Goal: Task Accomplishment & Management: Use online tool/utility

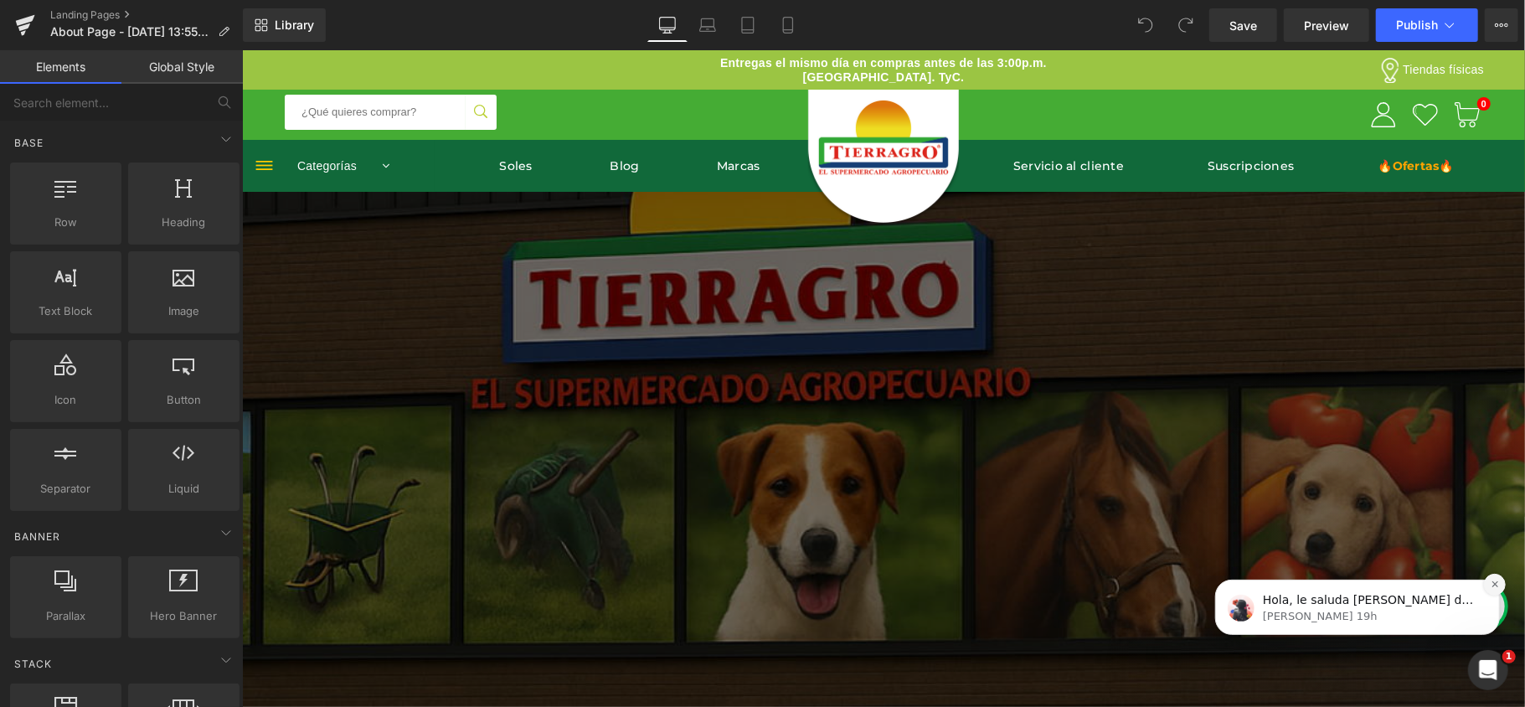
click at [1490, 586] on icon "Dismiss notification" at bounding box center [1493, 583] width 6 height 6
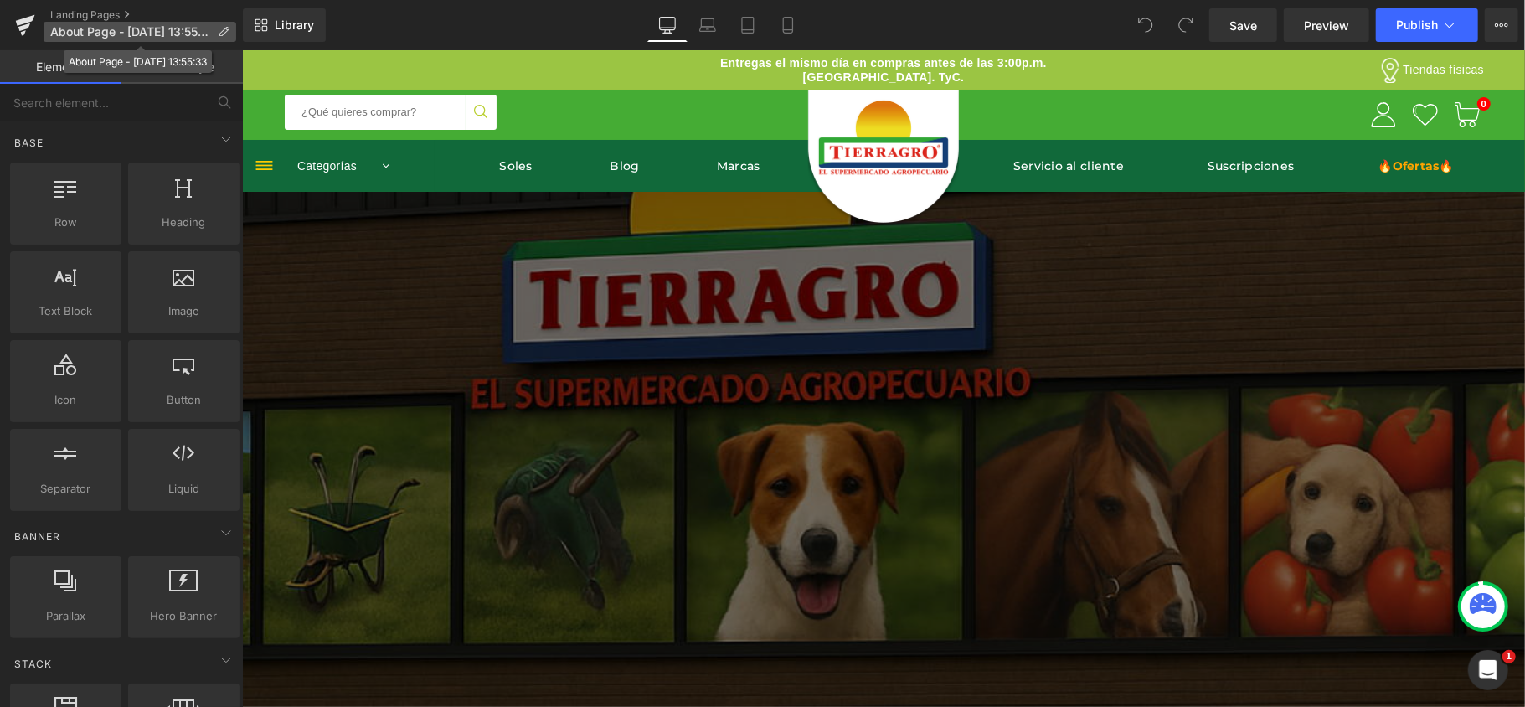
click at [141, 22] on p "About Page - [DATE] 13:55:33" at bounding box center [140, 32] width 193 height 20
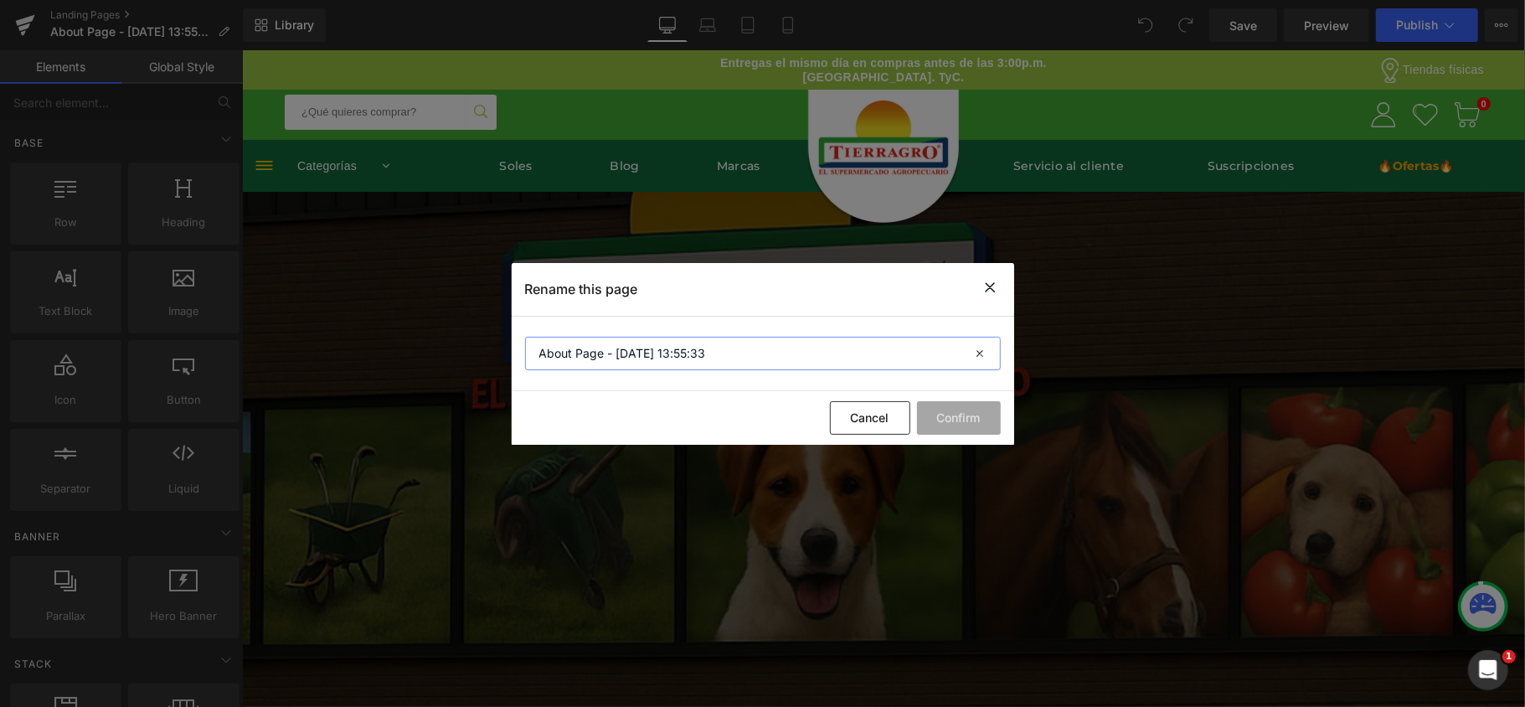
click at [753, 358] on input "About Page - [DATE] 13:55:33" at bounding box center [763, 353] width 476 height 33
click at [753, 357] on input "About Page - [DATE] 13:55:33" at bounding box center [763, 353] width 476 height 33
type input "Aniversario"
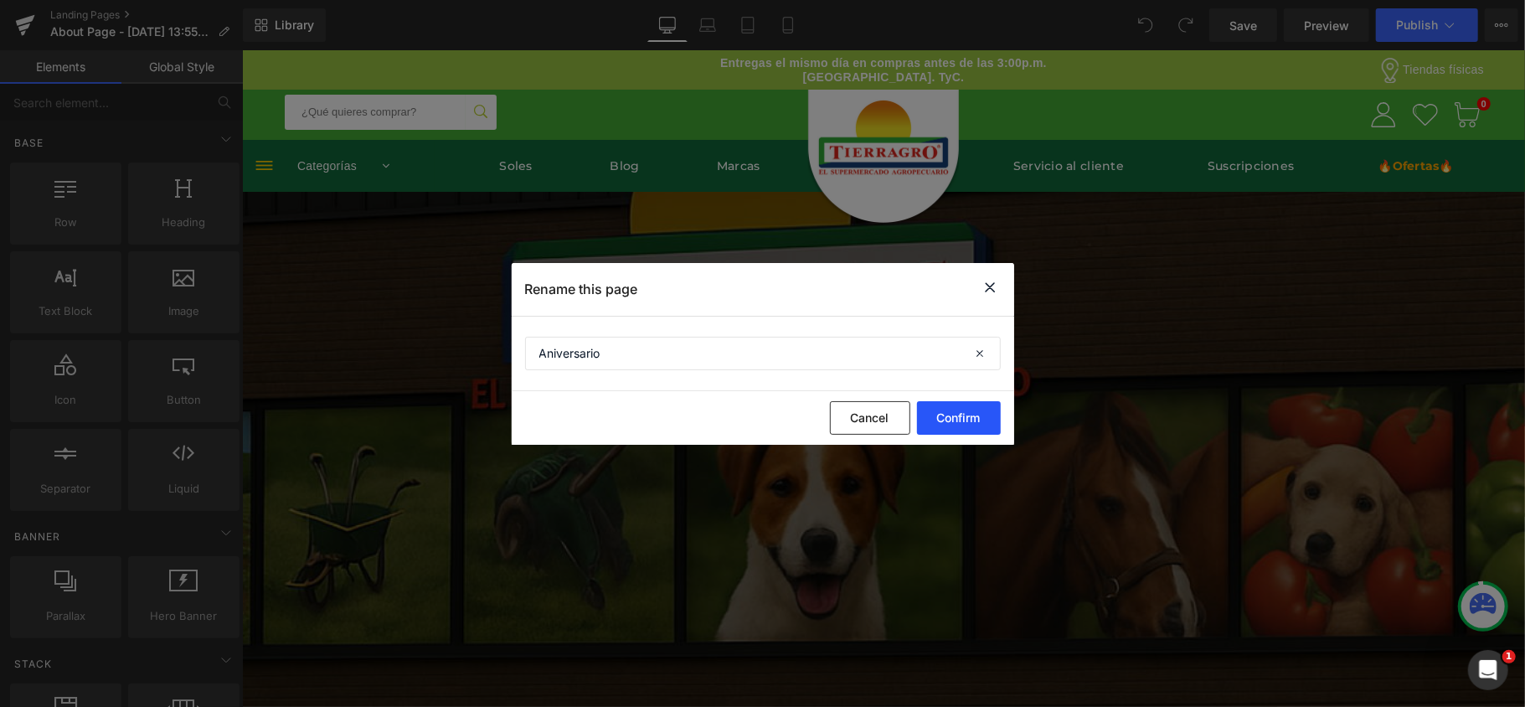
click at [942, 413] on button "Confirm" at bounding box center [959, 417] width 84 height 33
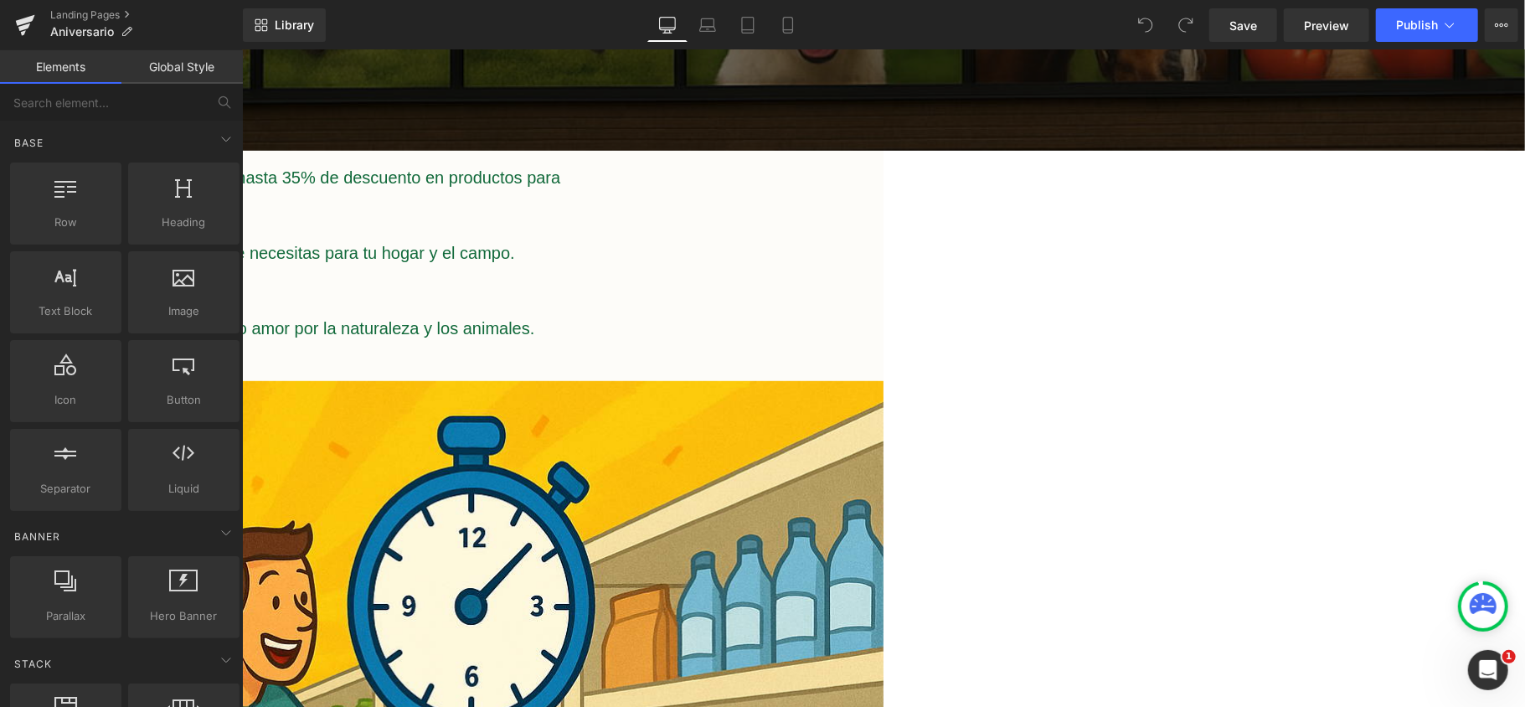
scroll to position [558, 0]
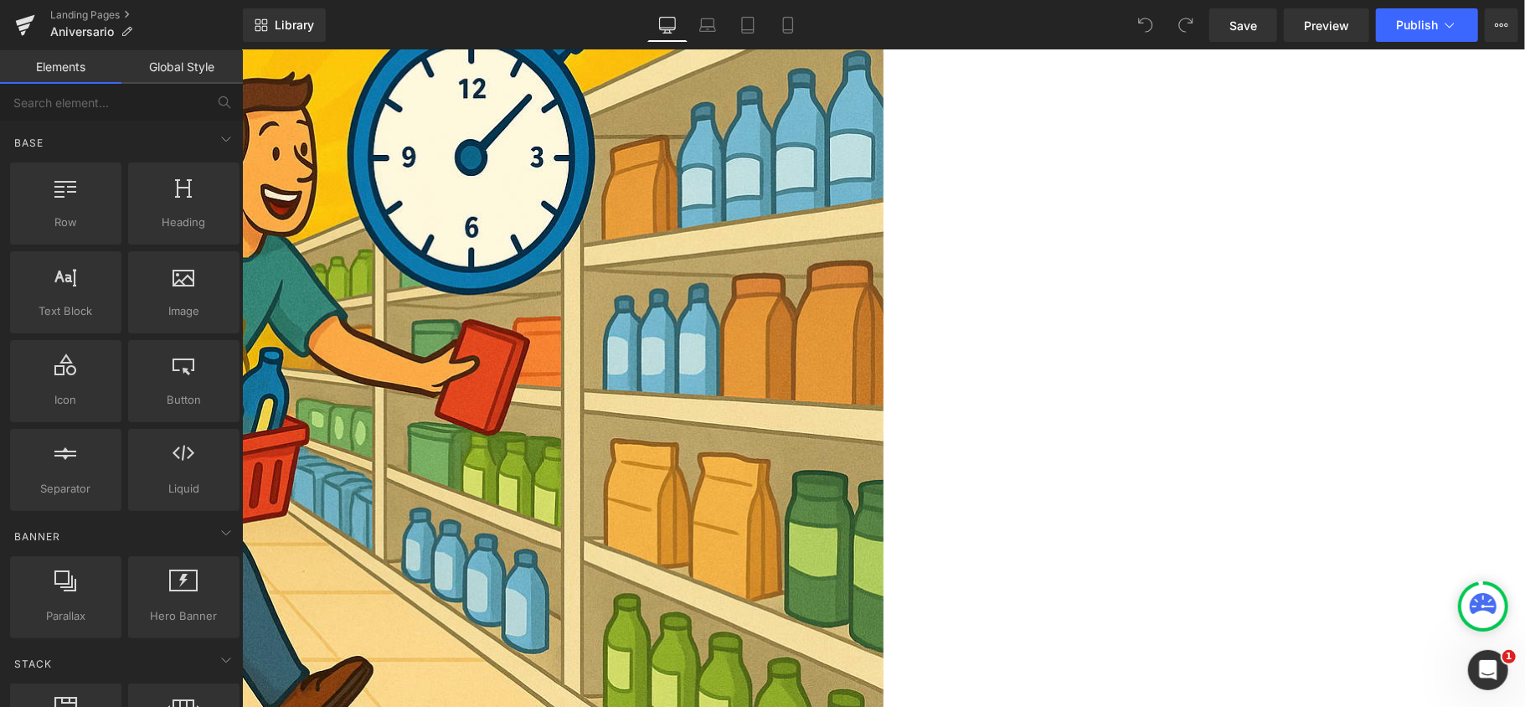
click at [882, 296] on img at bounding box center [241, 358] width 1283 height 855
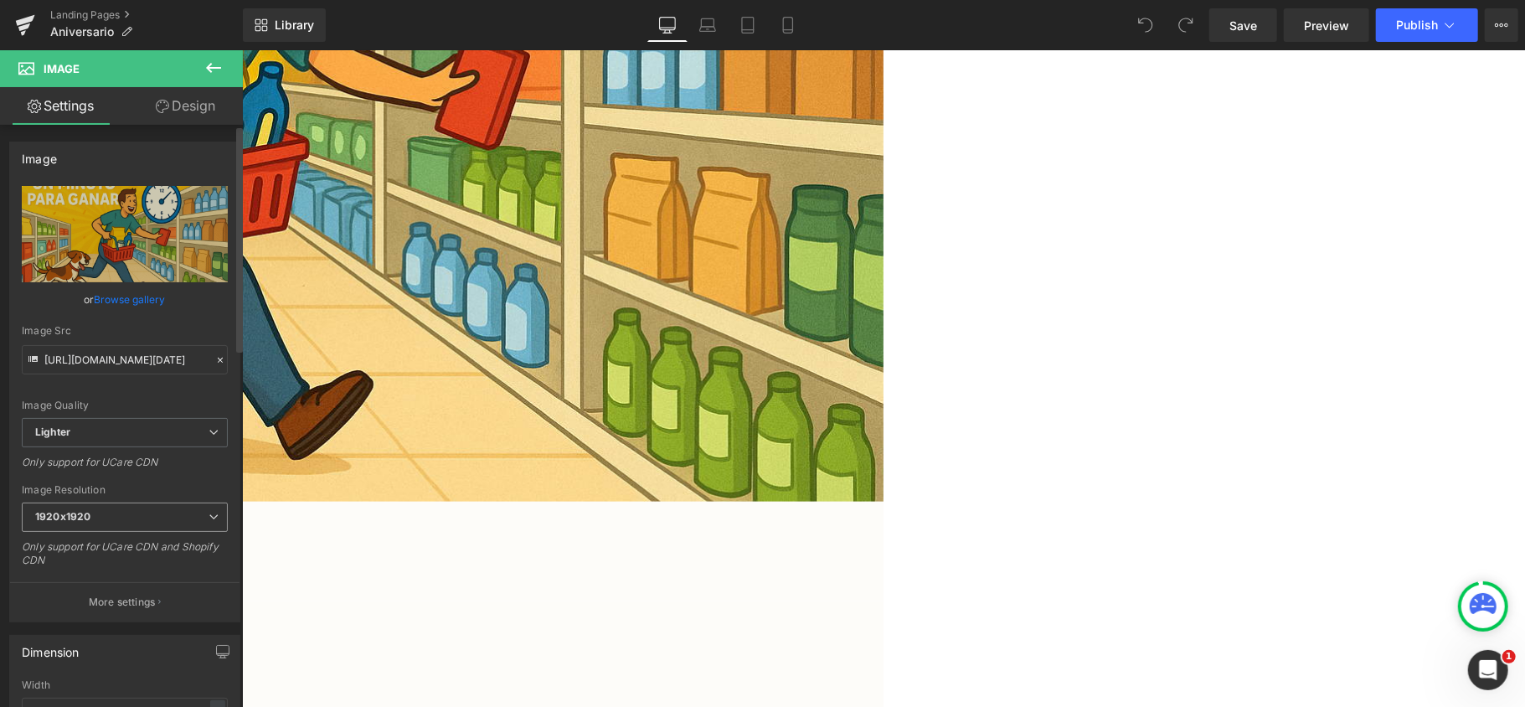
click at [147, 532] on span "1920x1920" at bounding box center [125, 516] width 206 height 29
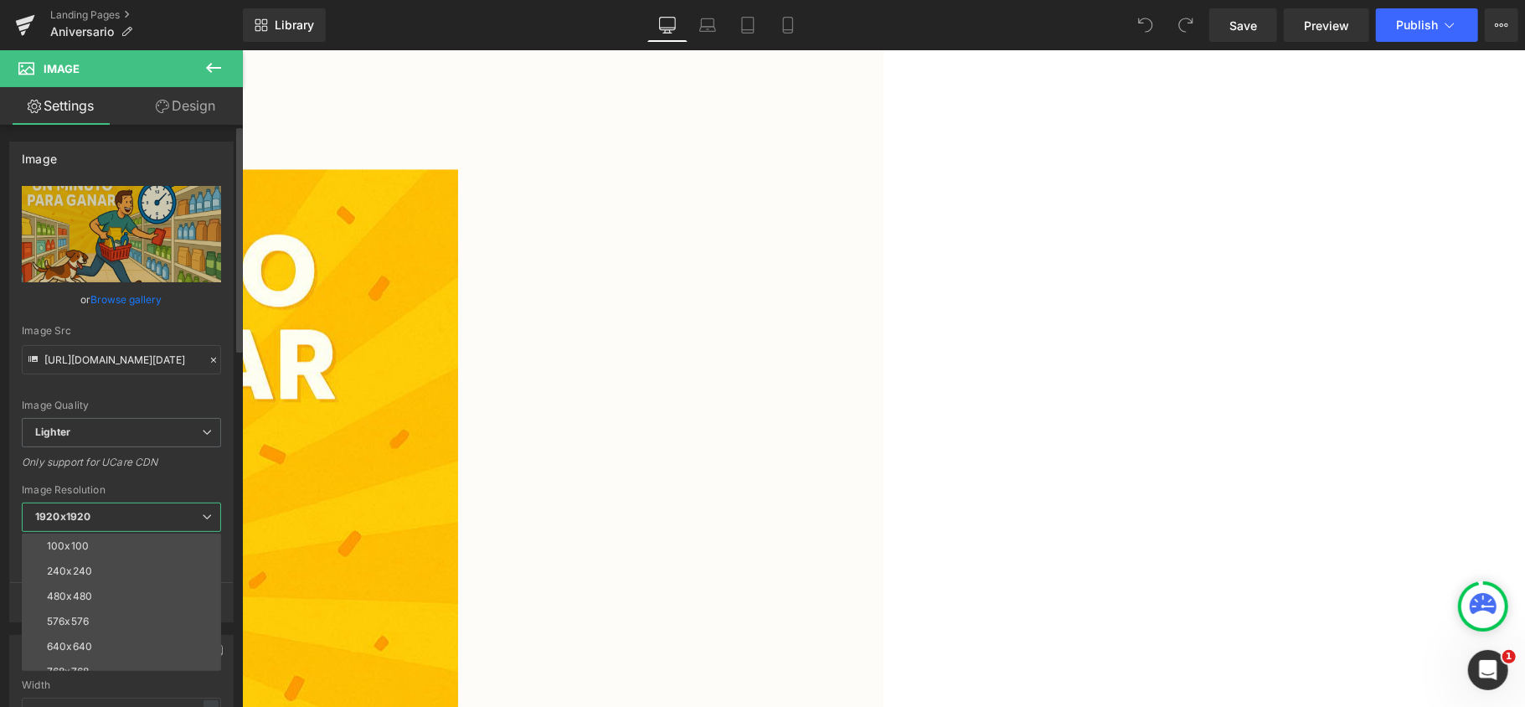
scroll to position [2483, 0]
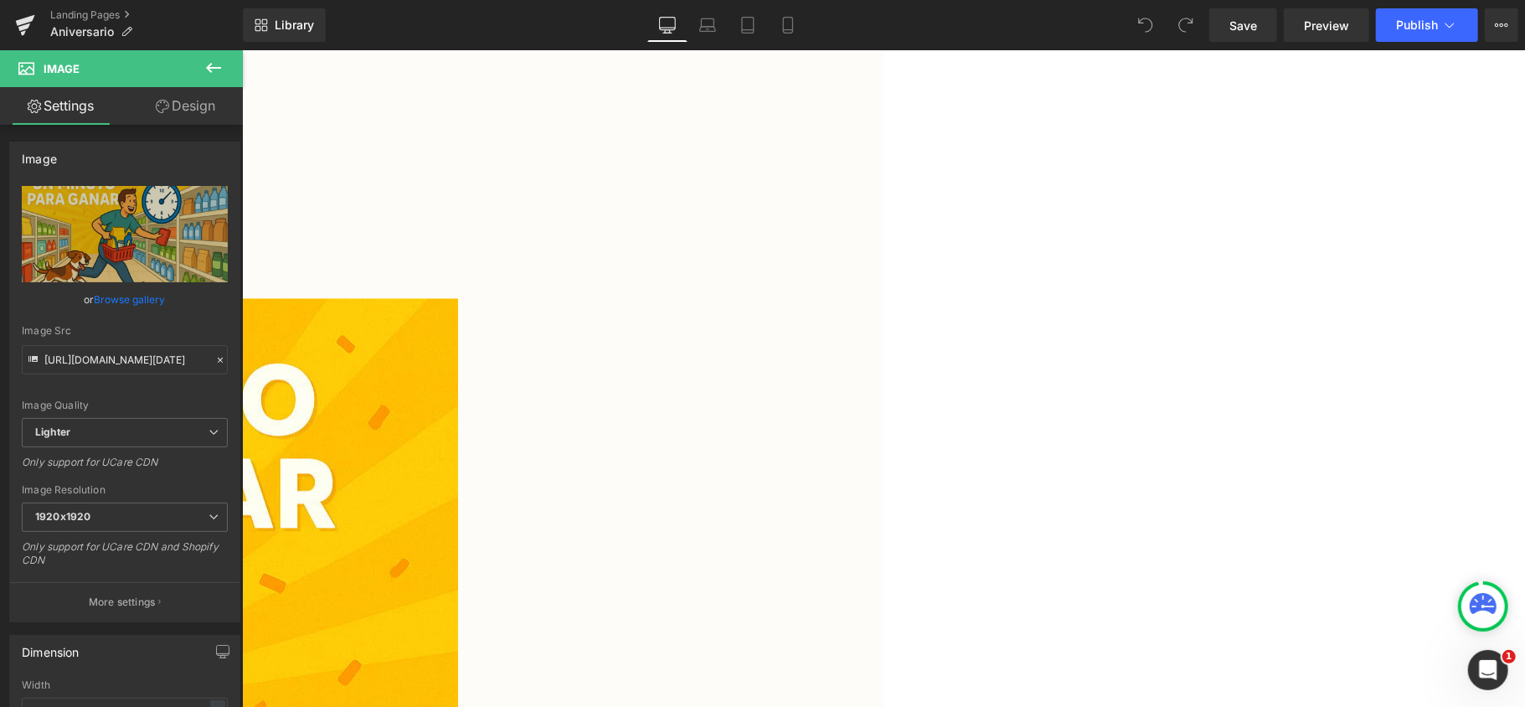
scroll to position [2372, 0]
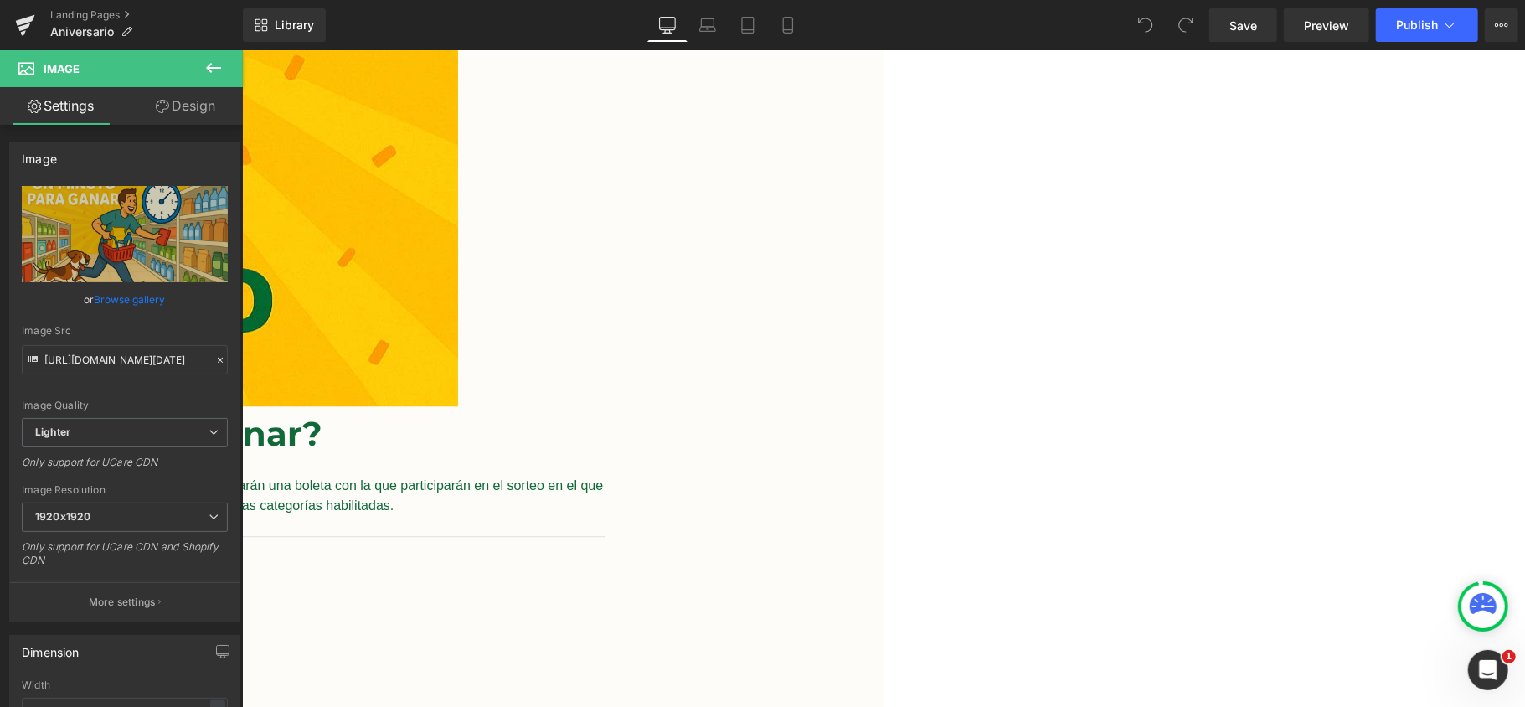
scroll to position [3153, 0]
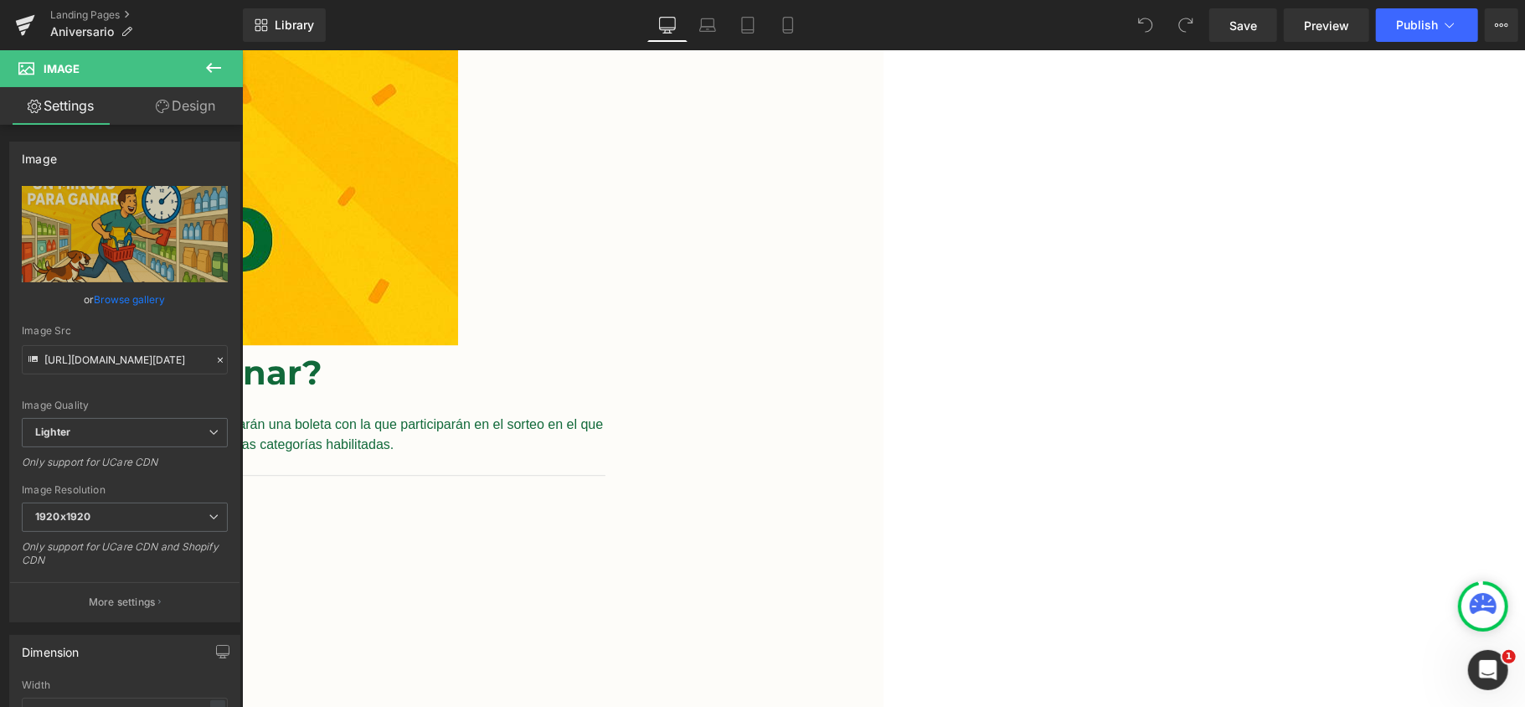
click at [208, 65] on icon at bounding box center [213, 68] width 15 height 10
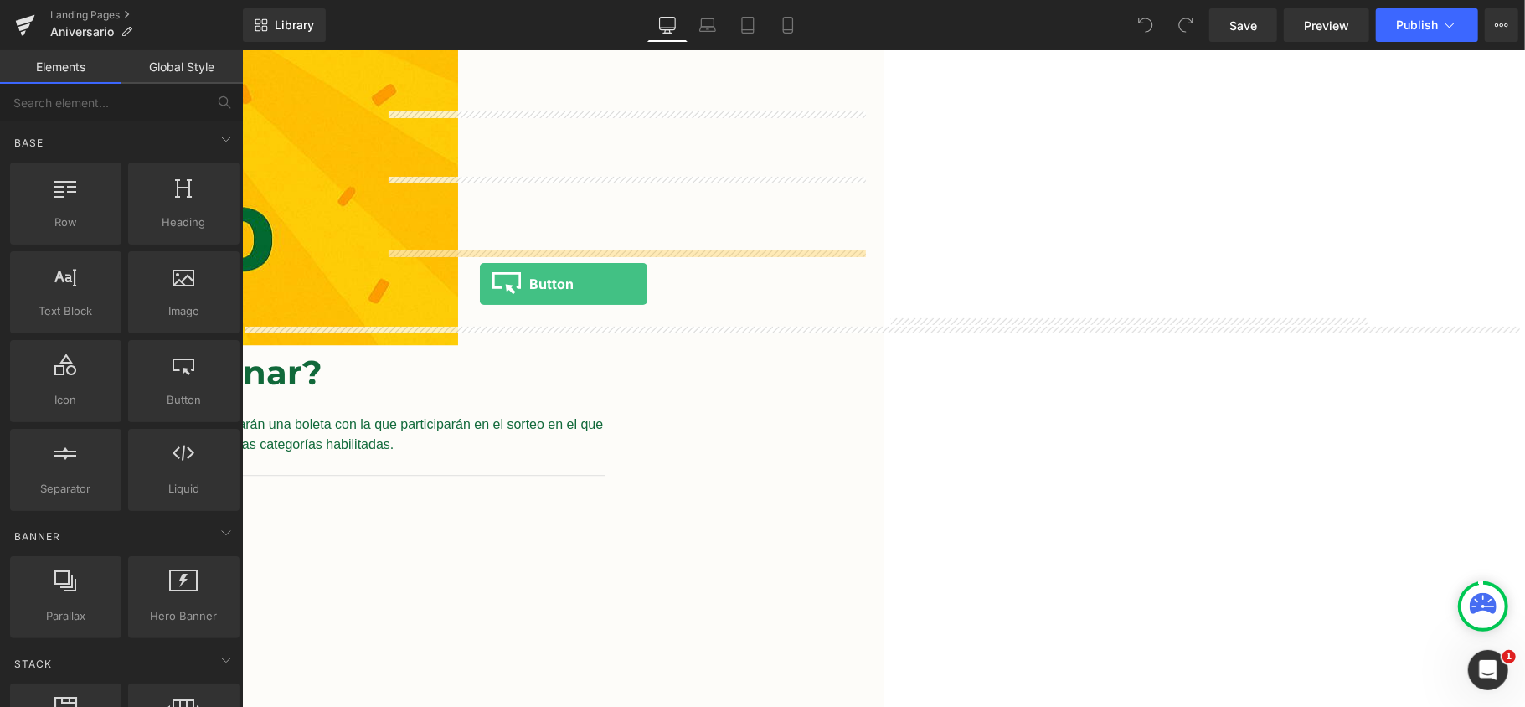
drag, startPoint x: 423, startPoint y: 431, endPoint x: 479, endPoint y: 284, distance: 157.7
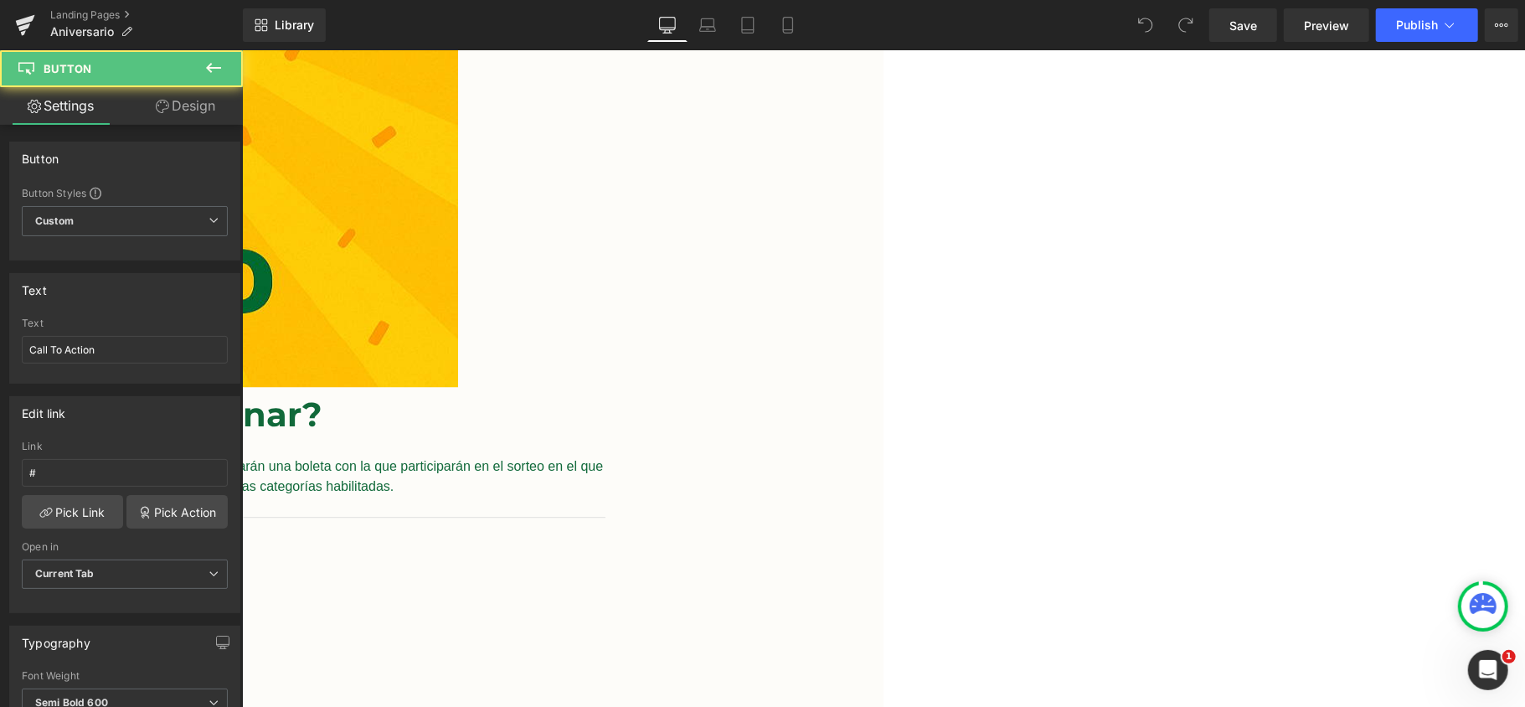
scroll to position [3105, 0]
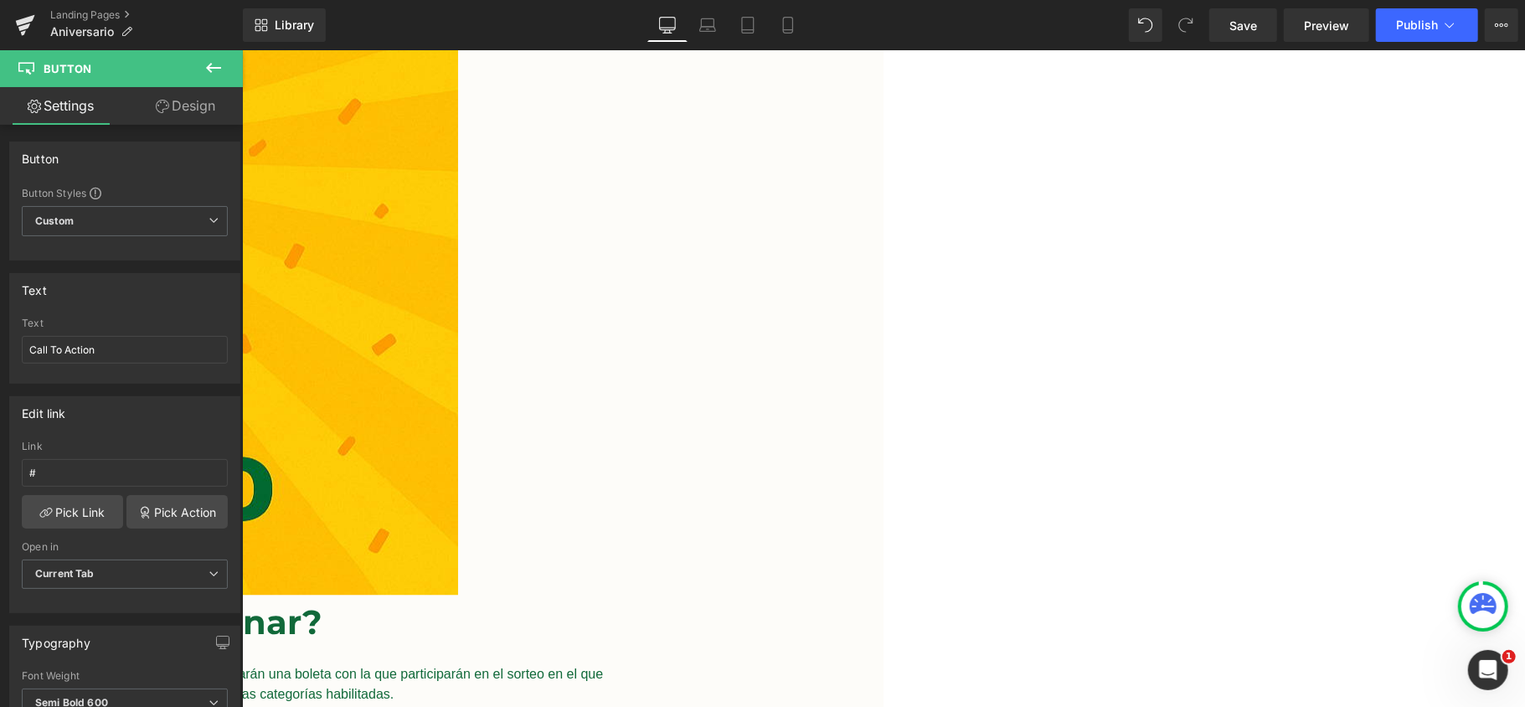
scroll to position [2882, 0]
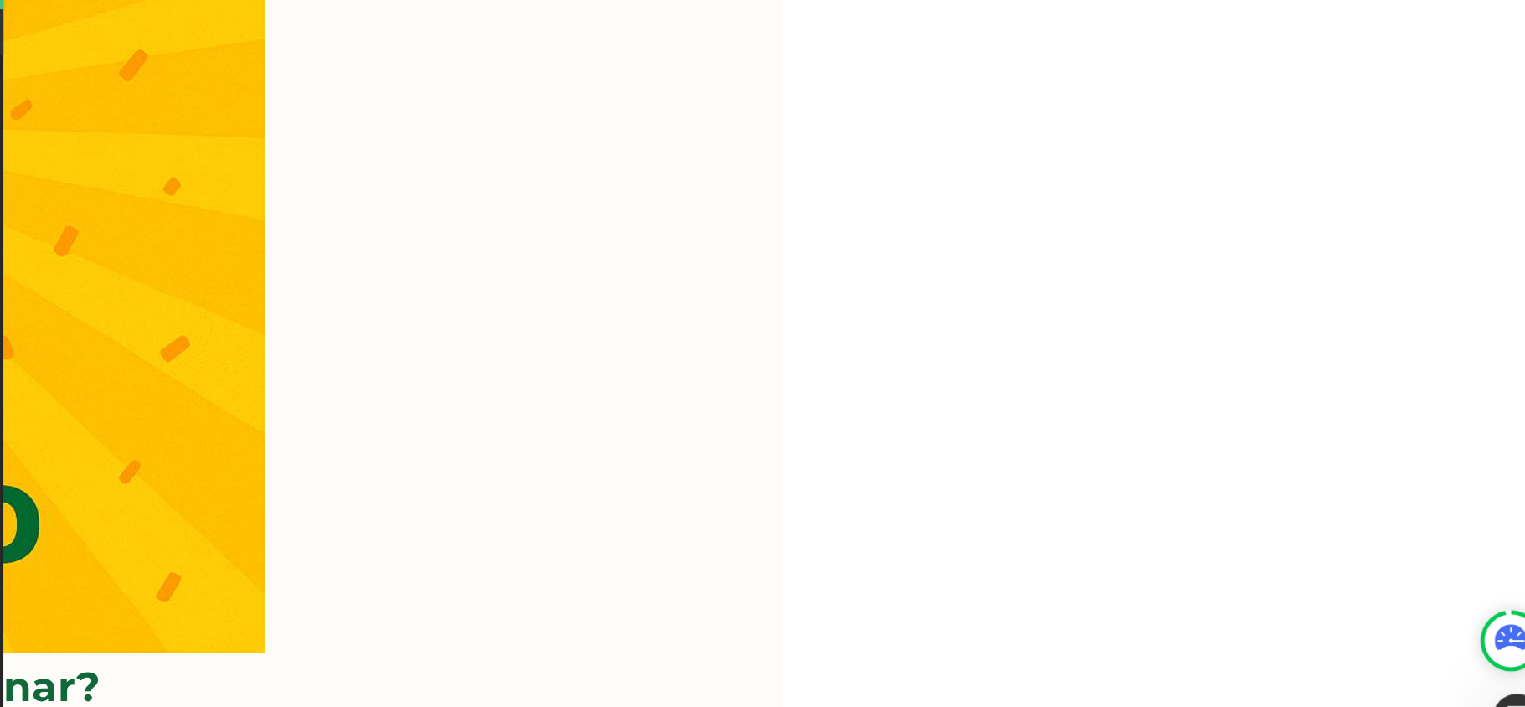
scroll to position [2892, 0]
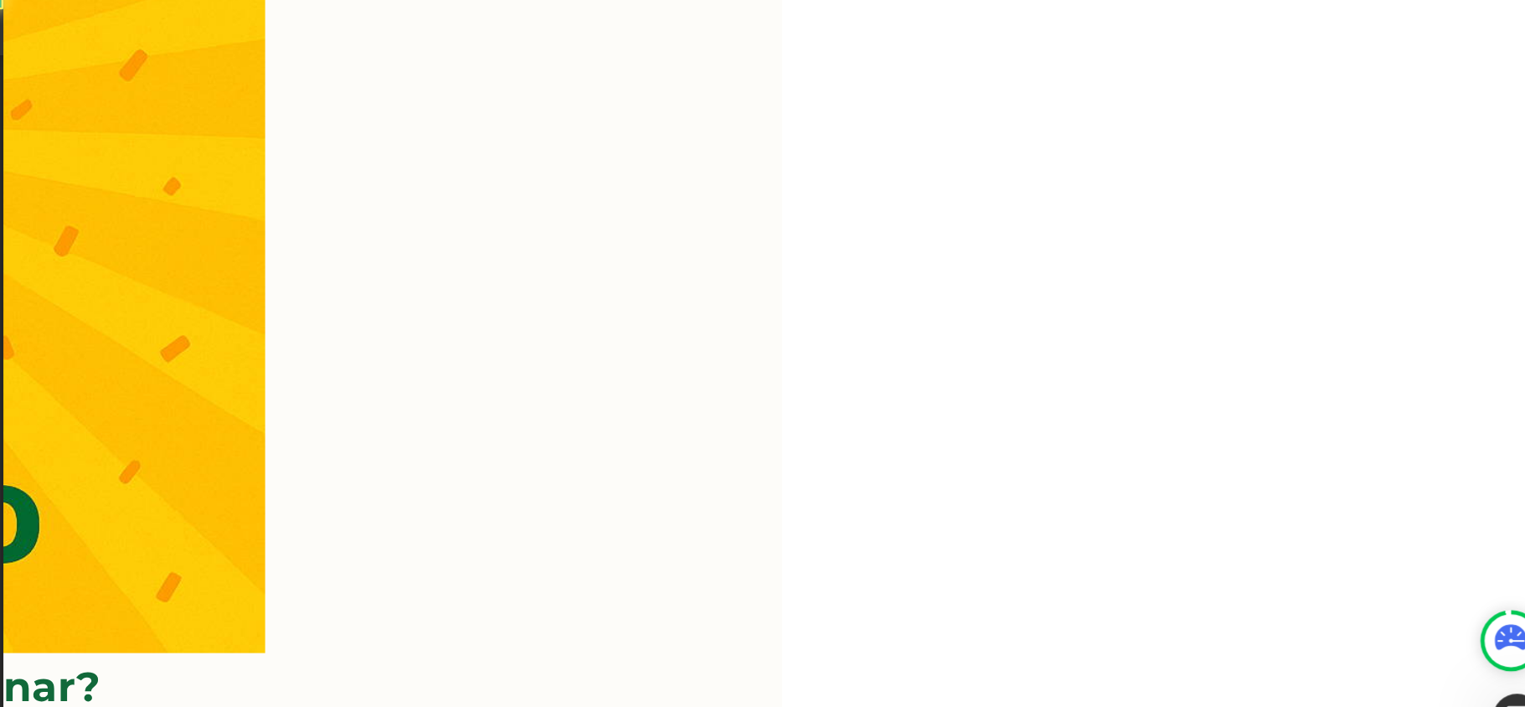
drag, startPoint x: 452, startPoint y: 243, endPoint x: 616, endPoint y: 240, distance: 164.1
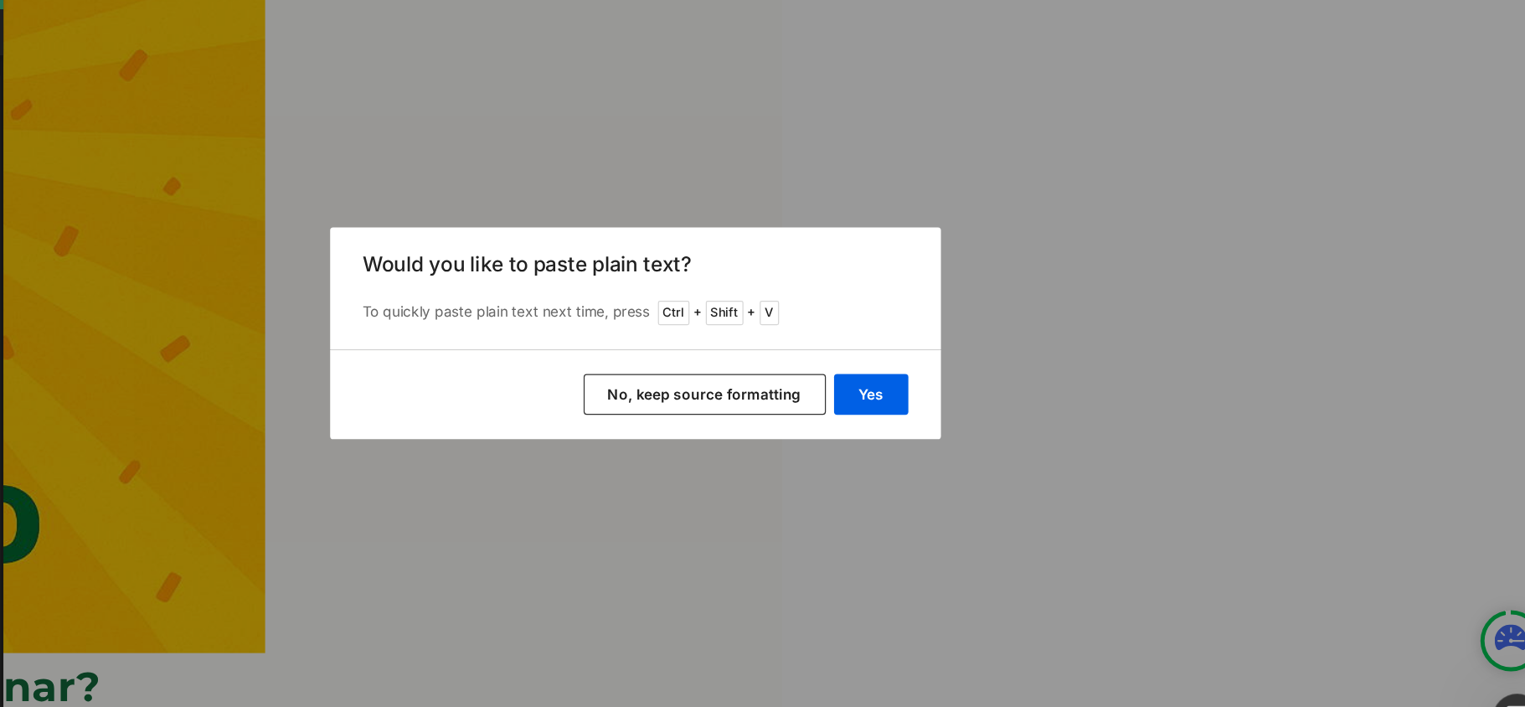
click at [868, 389] on button "No, keep source formatting" at bounding box center [819, 403] width 199 height 33
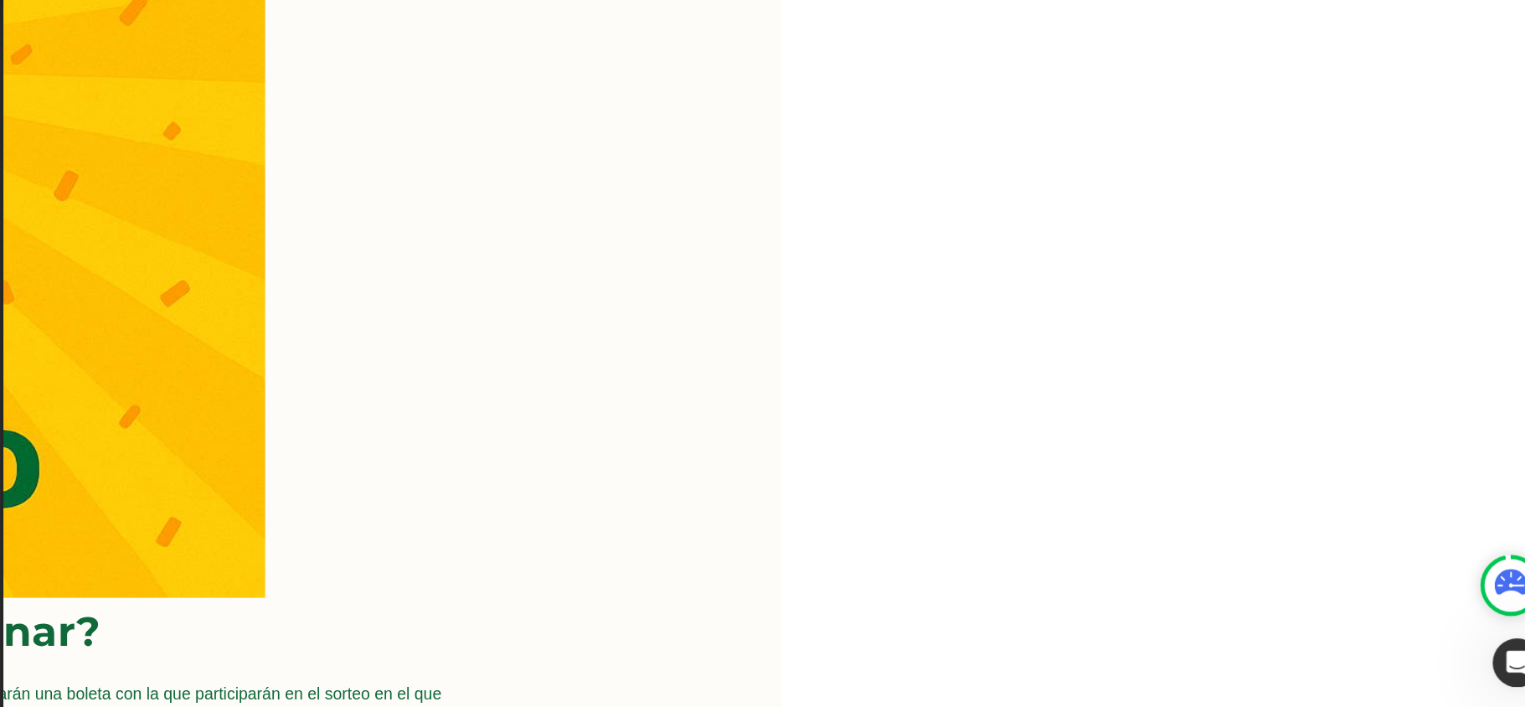
scroll to position [0, 0]
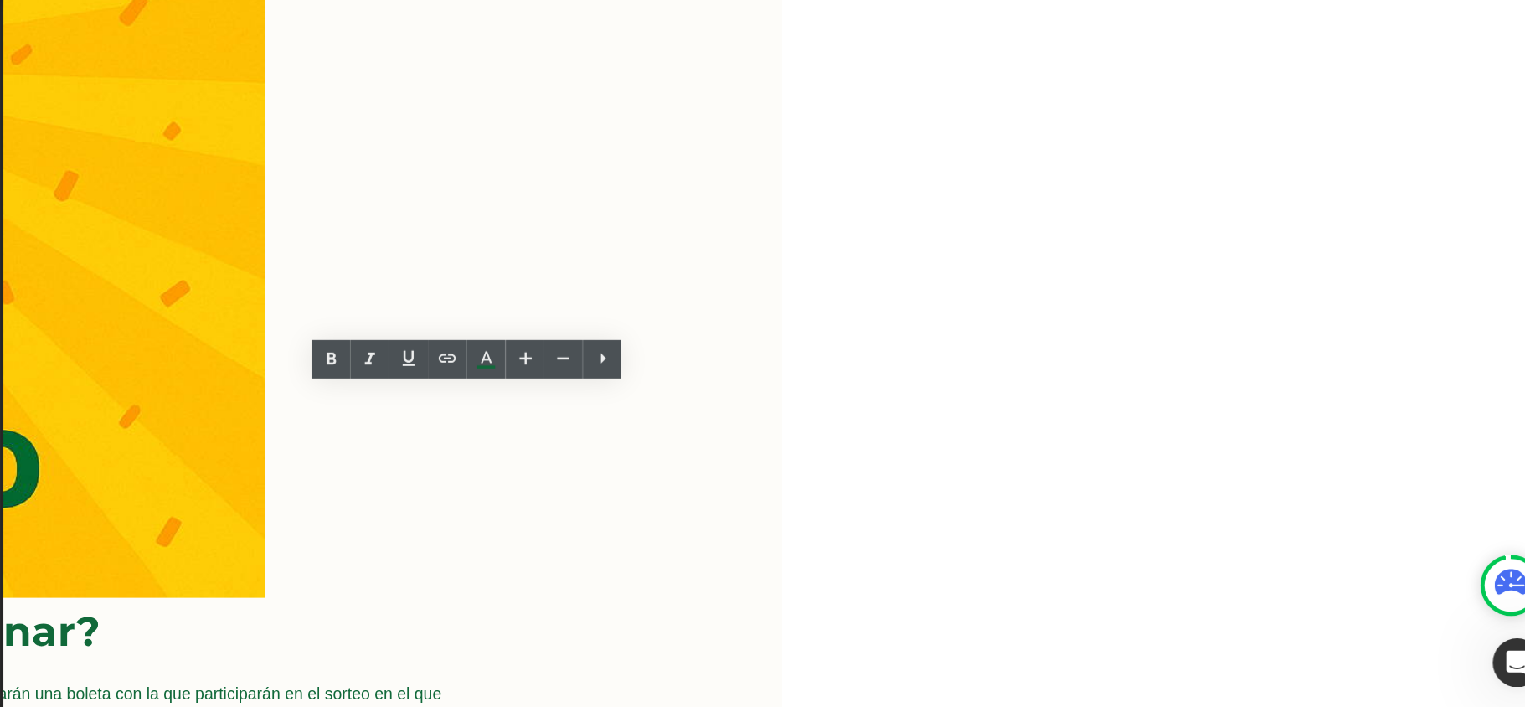
drag, startPoint x: 210, startPoint y: 324, endPoint x: 168, endPoint y: 331, distance: 42.4
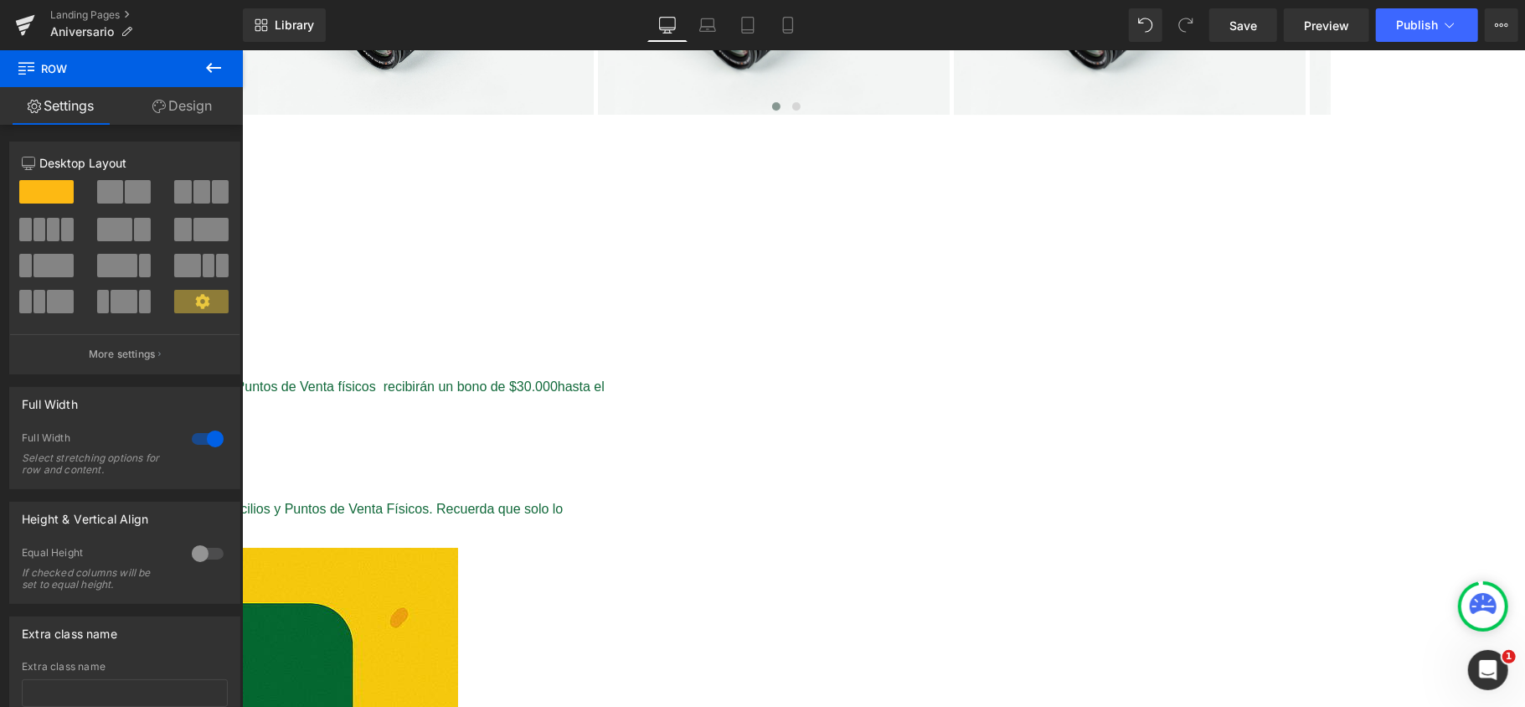
scroll to position [4130, 0]
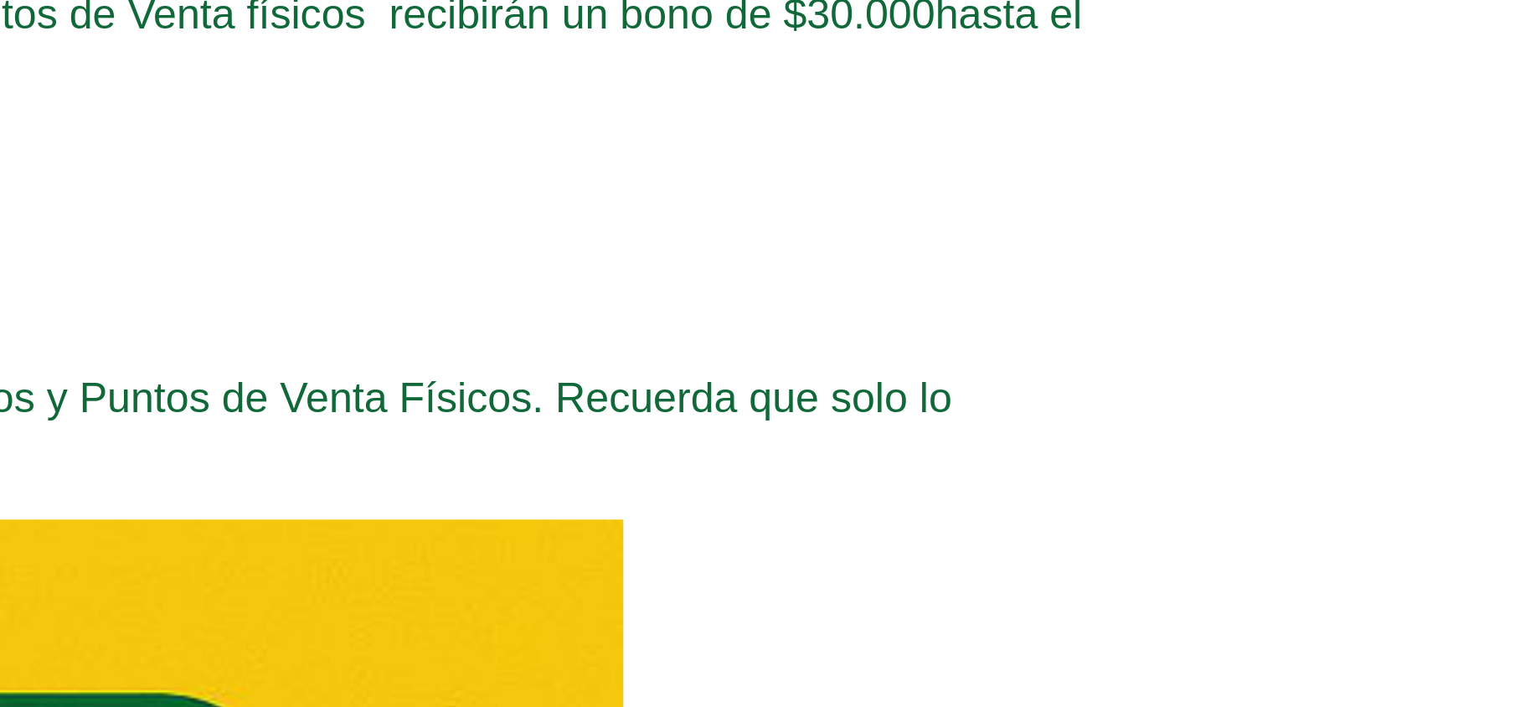
type input "0"
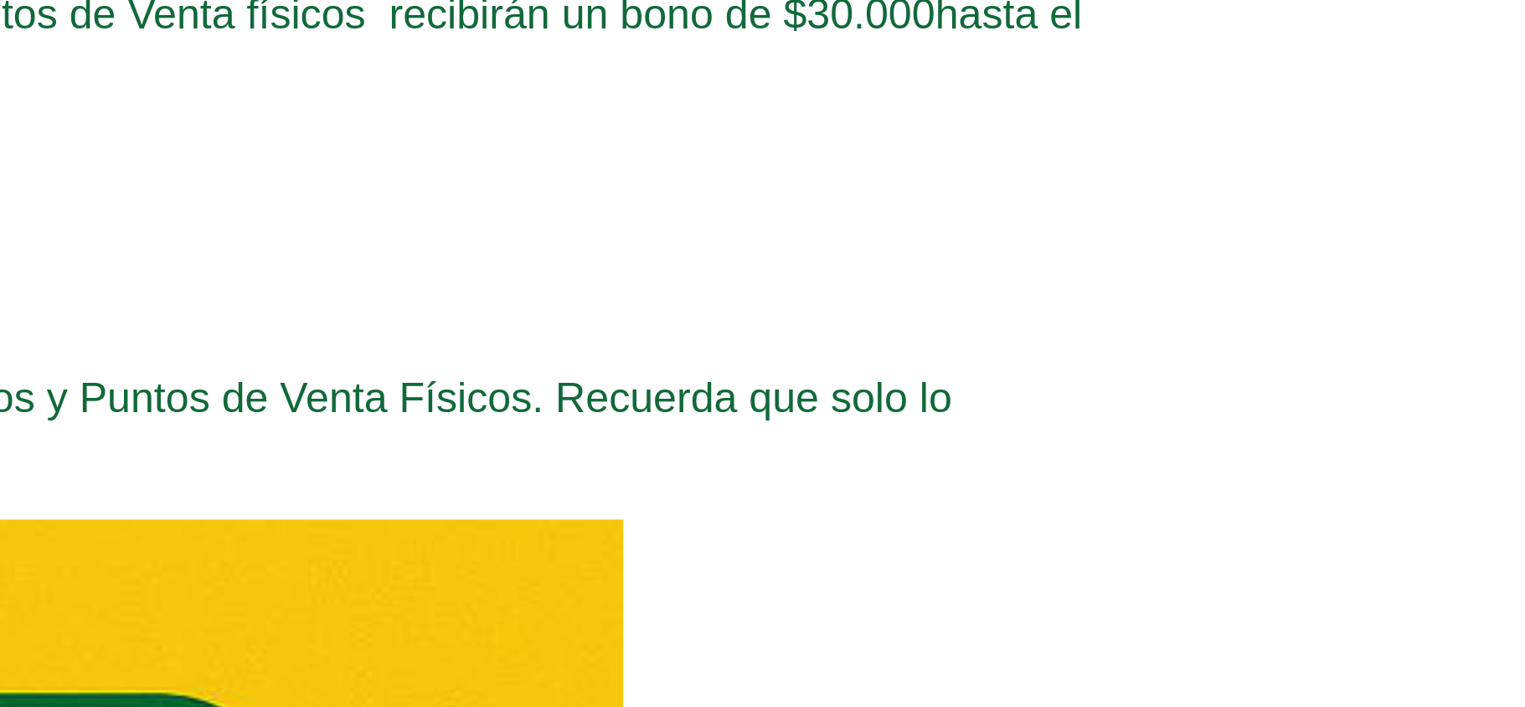
type input "0"
type input "1.30894"
type input "0"
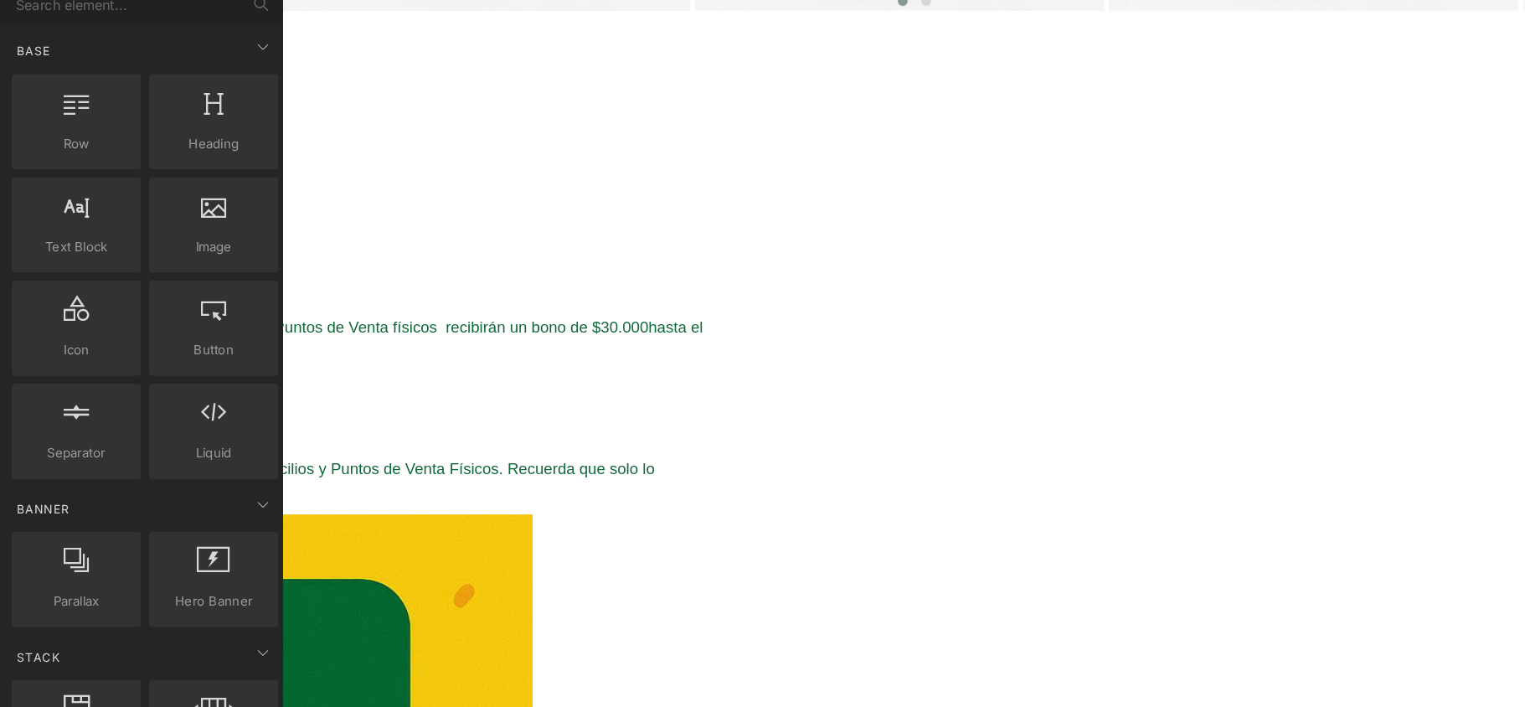
scroll to position [0, 0]
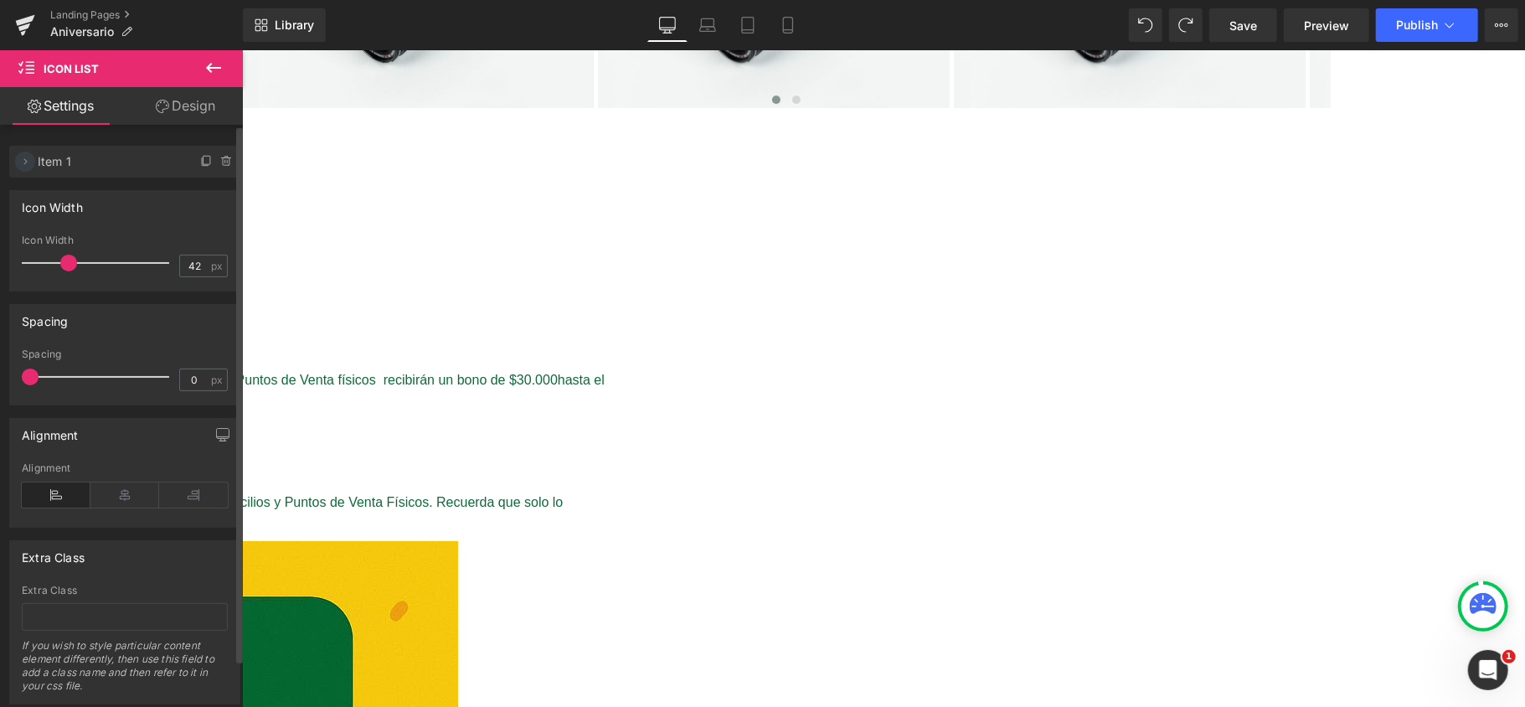
click at [23, 159] on icon at bounding box center [24, 161] width 13 height 13
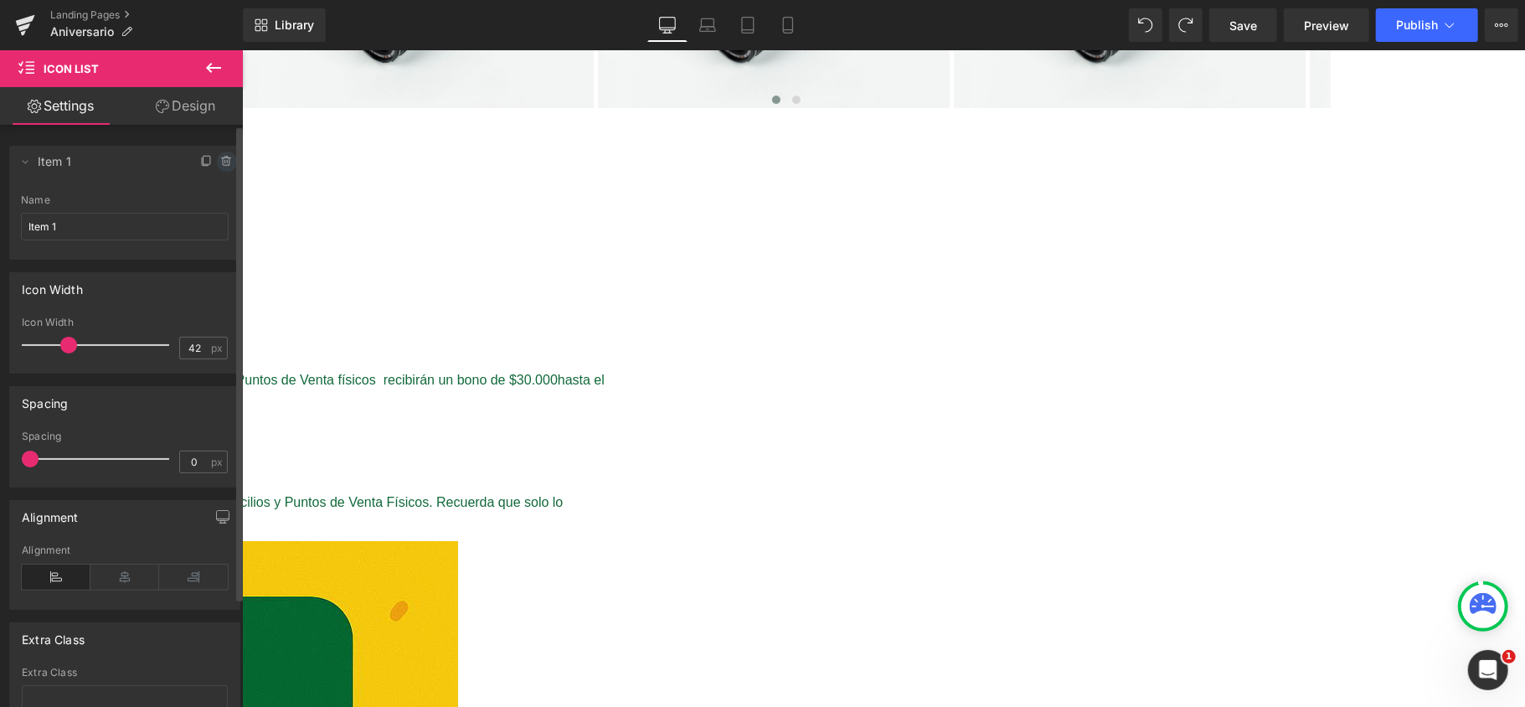
click at [224, 156] on icon at bounding box center [226, 161] width 13 height 13
click at [214, 164] on button "Delete" at bounding box center [209, 163] width 53 height 22
click at [220, 158] on icon at bounding box center [226, 161] width 13 height 13
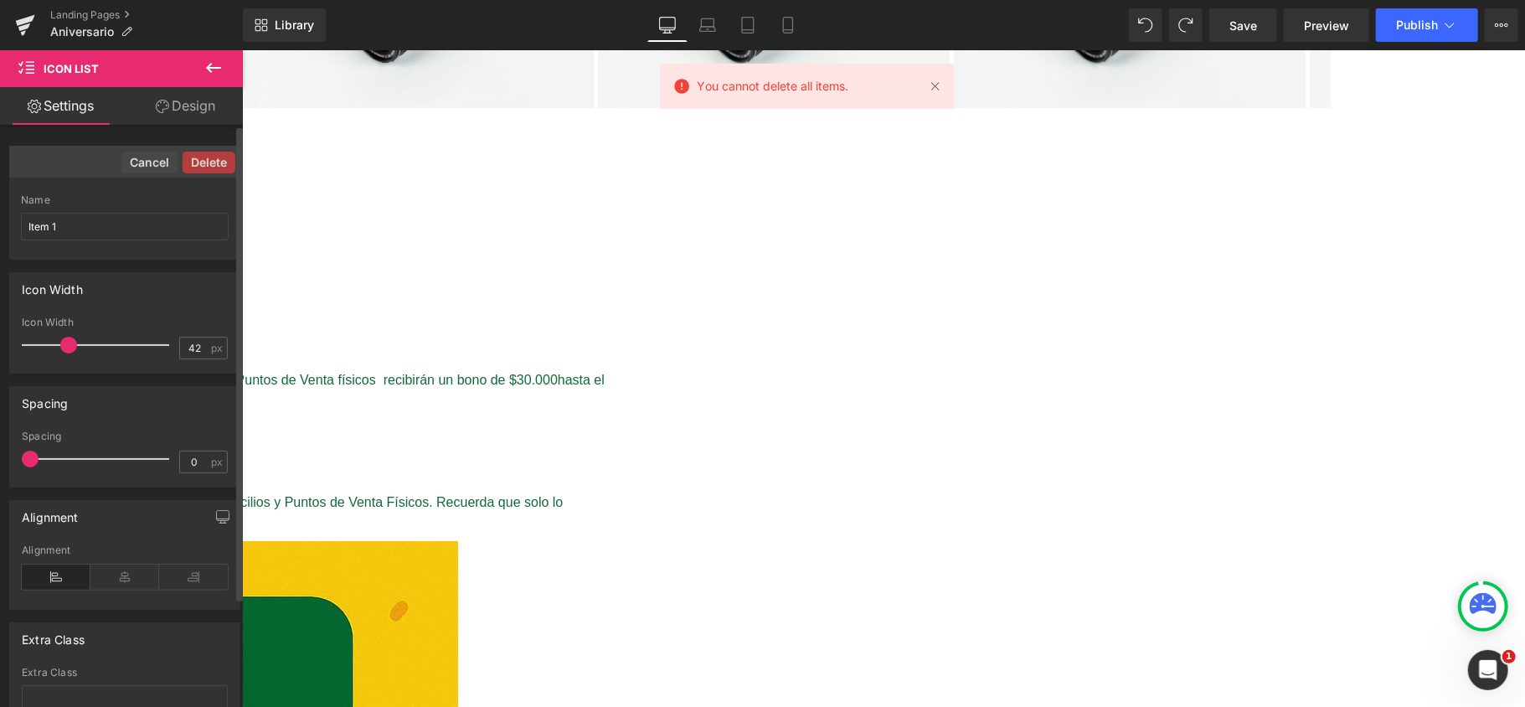
click at [214, 158] on button "Delete" at bounding box center [209, 163] width 53 height 22
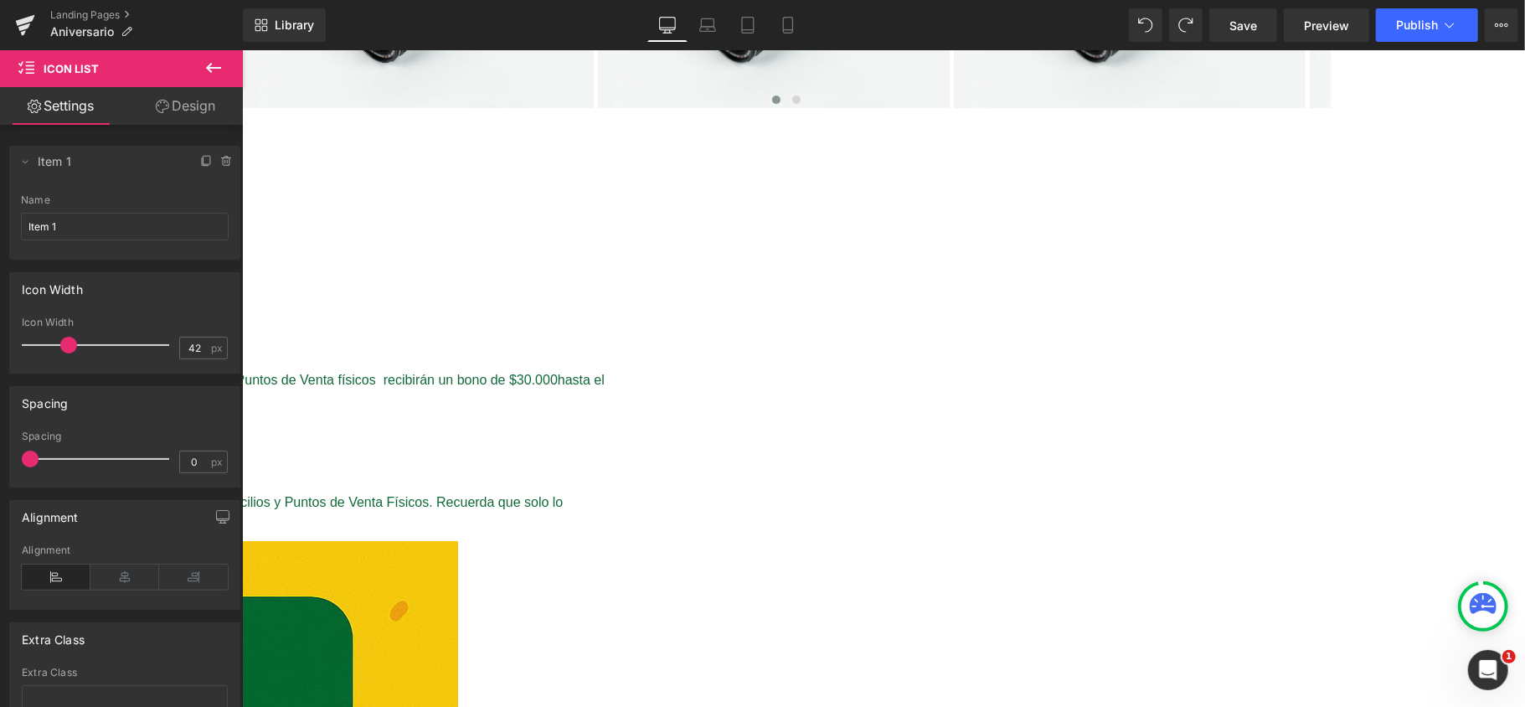
click at [241, 49] on span "Icon List" at bounding box center [241, 49] width 0 height 0
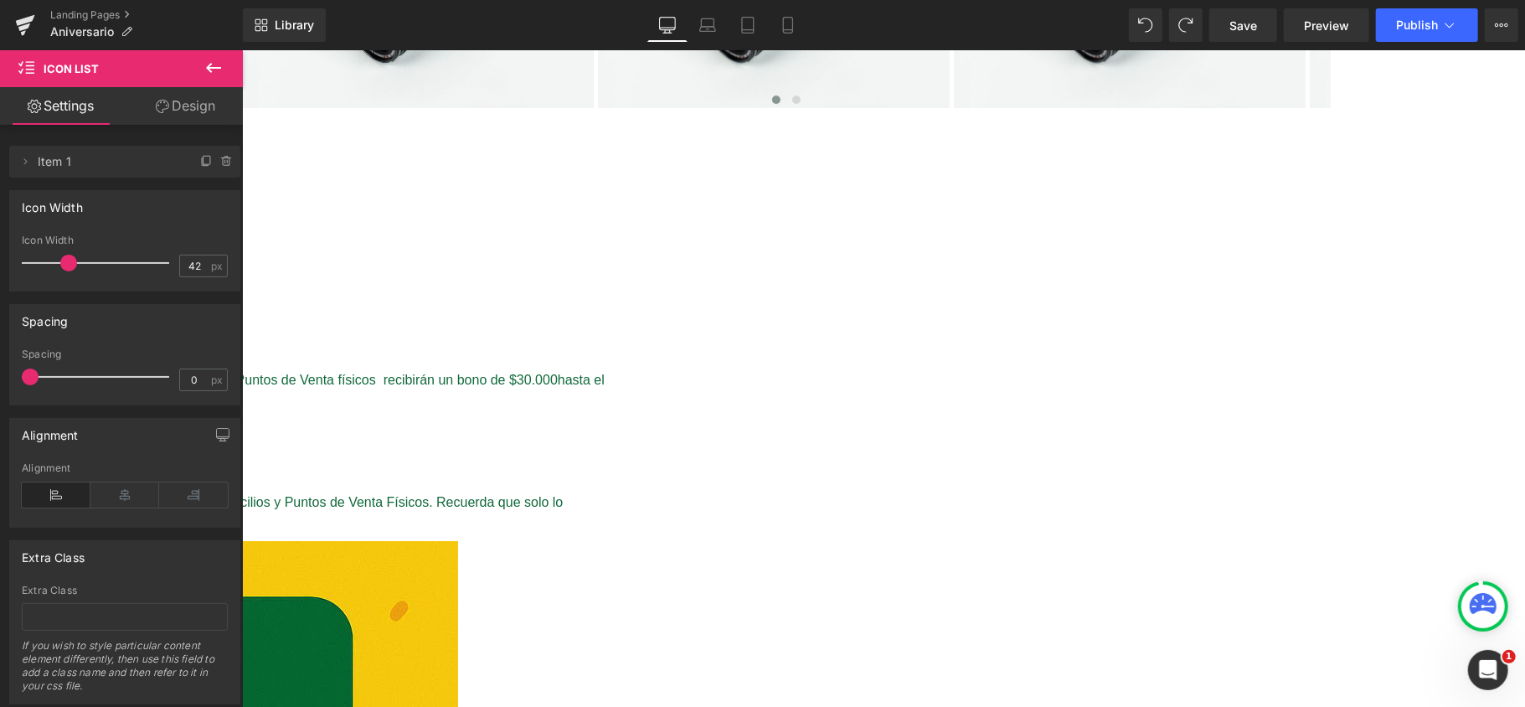
drag, startPoint x: 412, startPoint y: 441, endPoint x: 510, endPoint y: 429, distance: 98.8
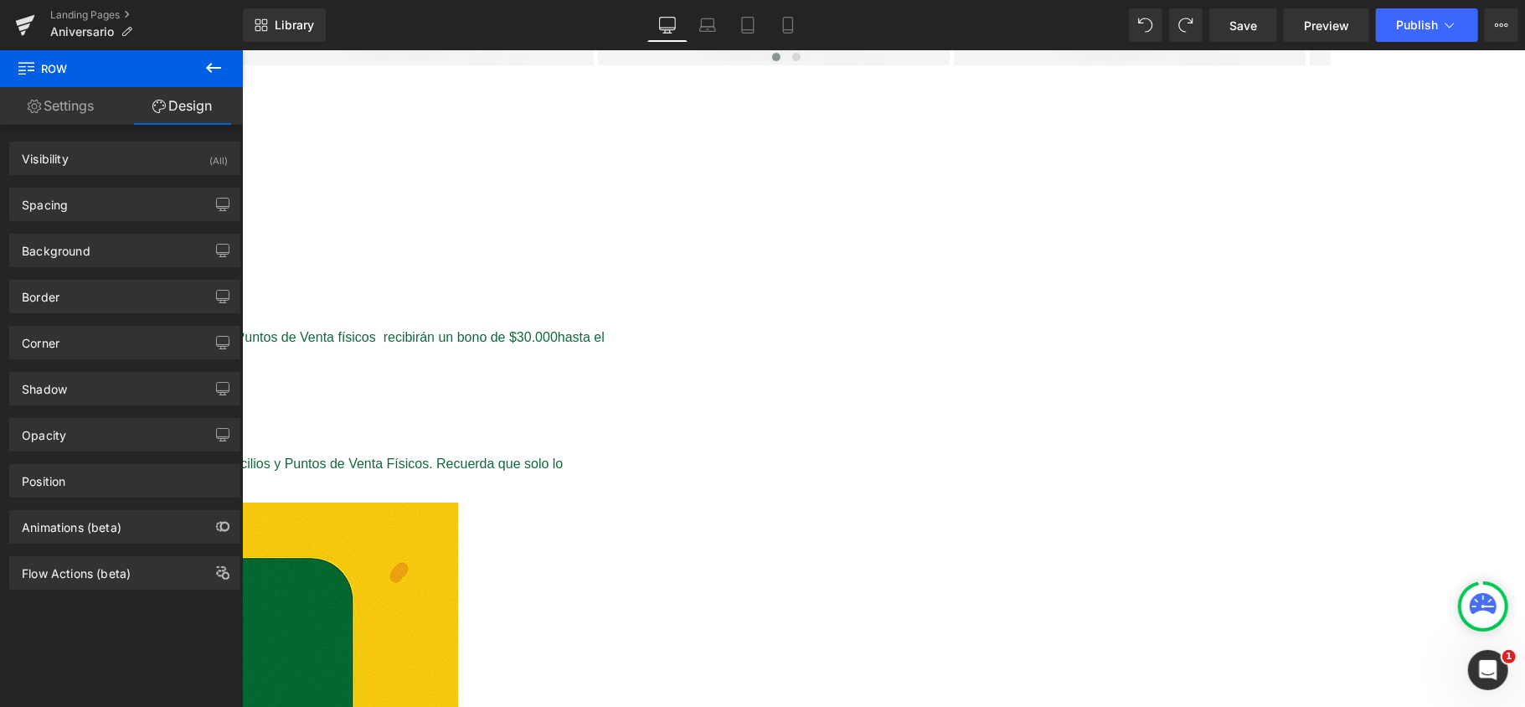
scroll to position [4237, 0]
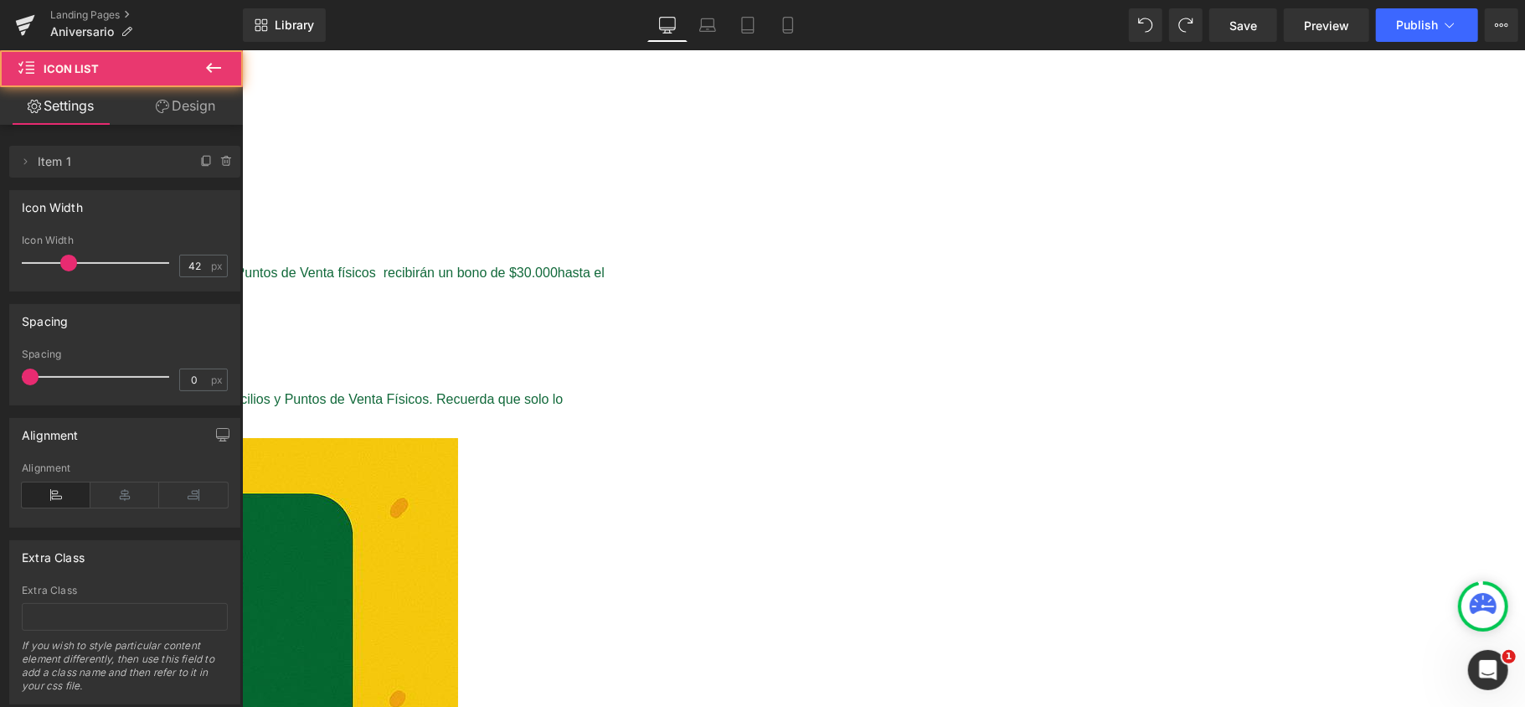
drag, startPoint x: 460, startPoint y: 334, endPoint x: 474, endPoint y: 287, distance: 48.8
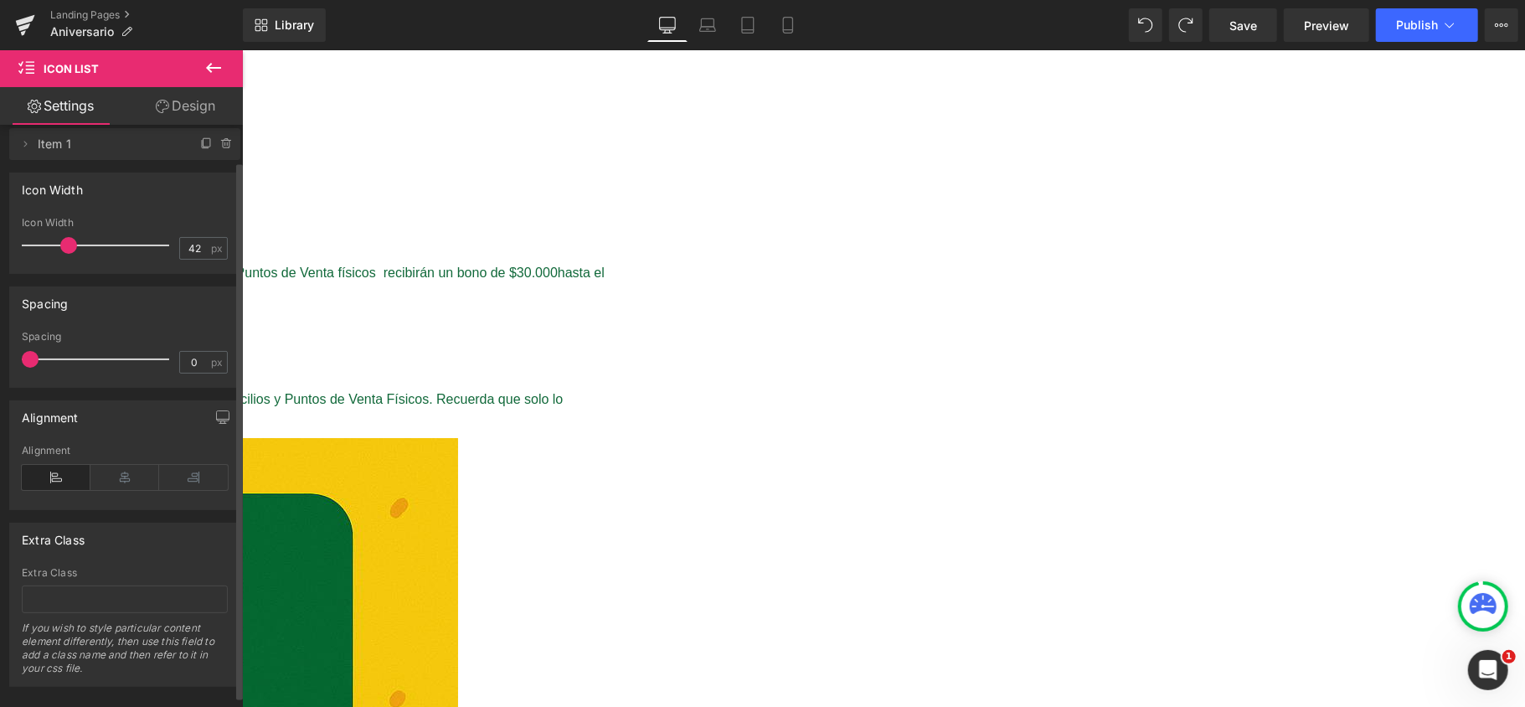
scroll to position [0, 0]
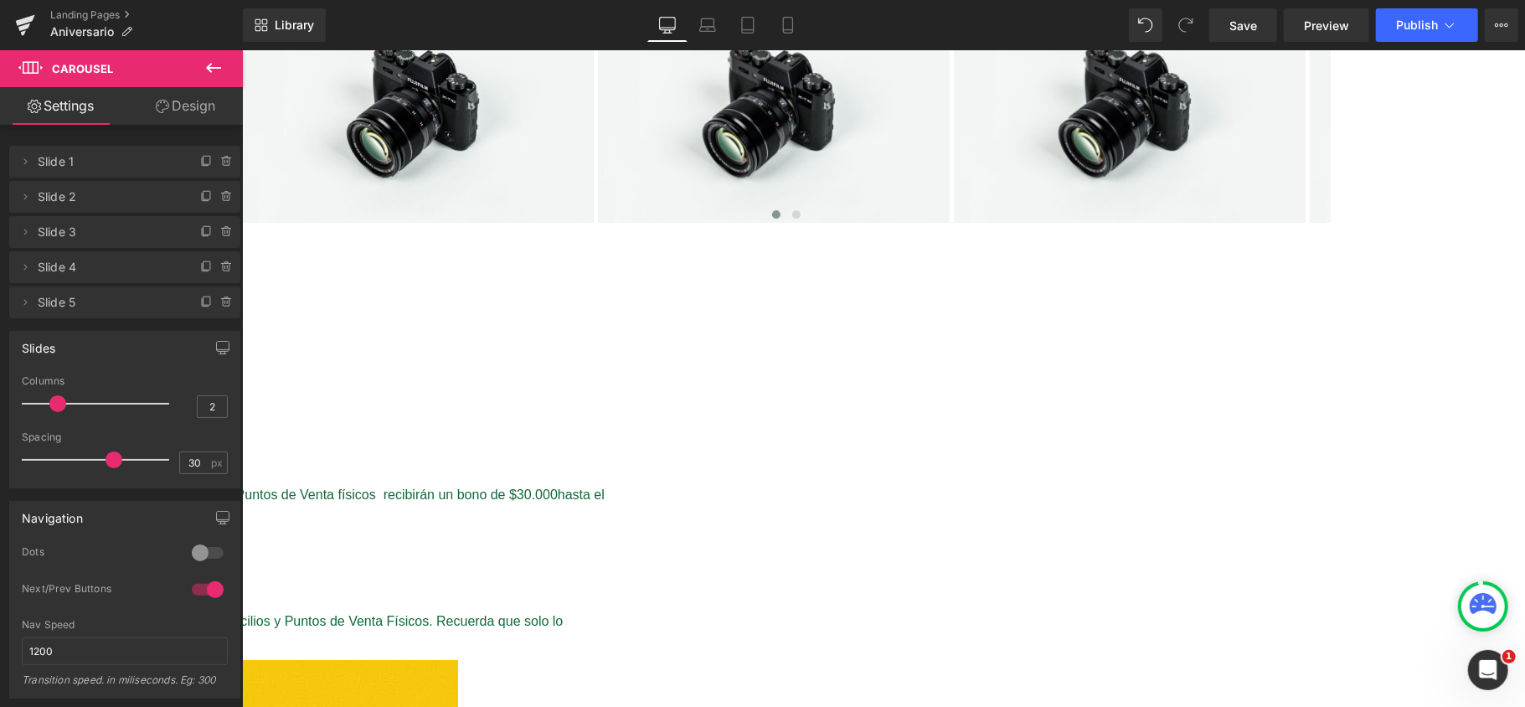
scroll to position [4014, 0]
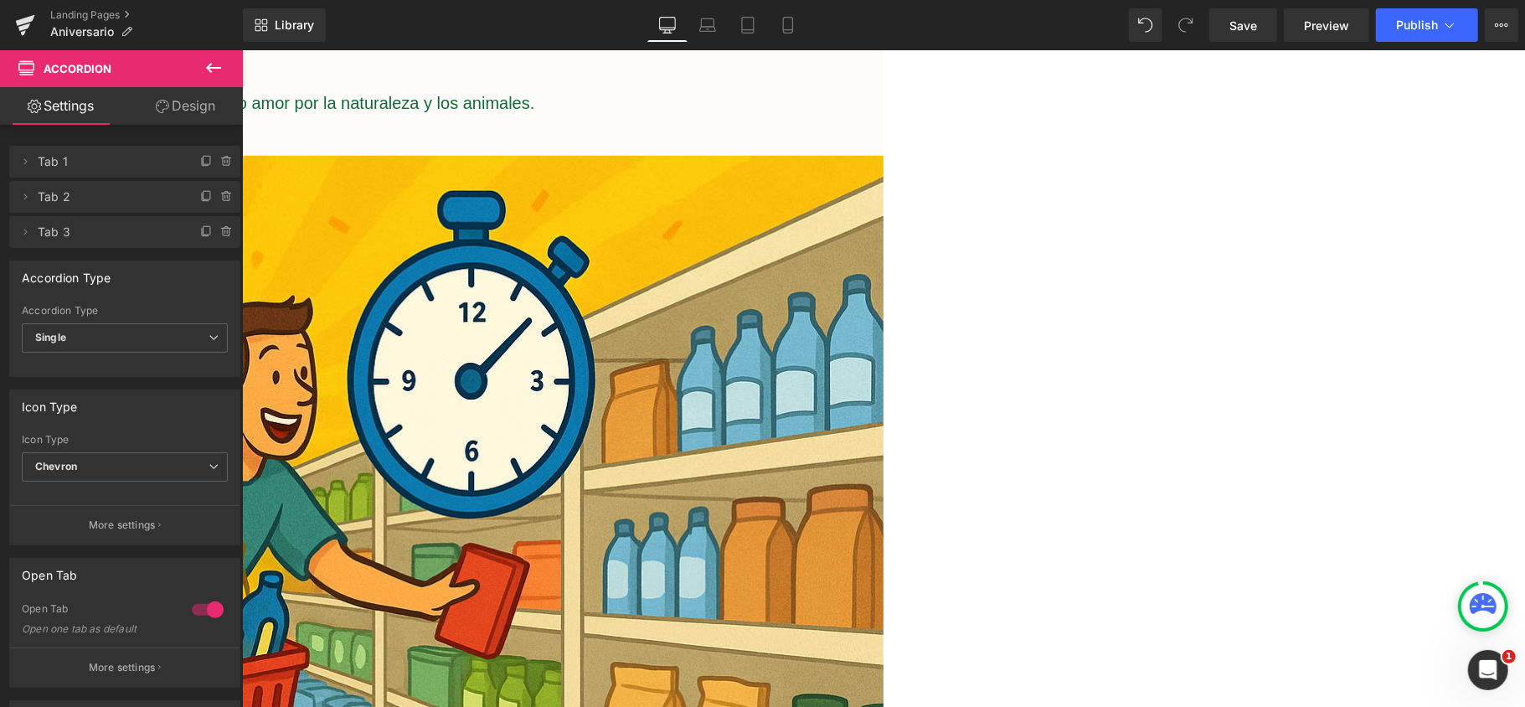
scroll to position [446, 0]
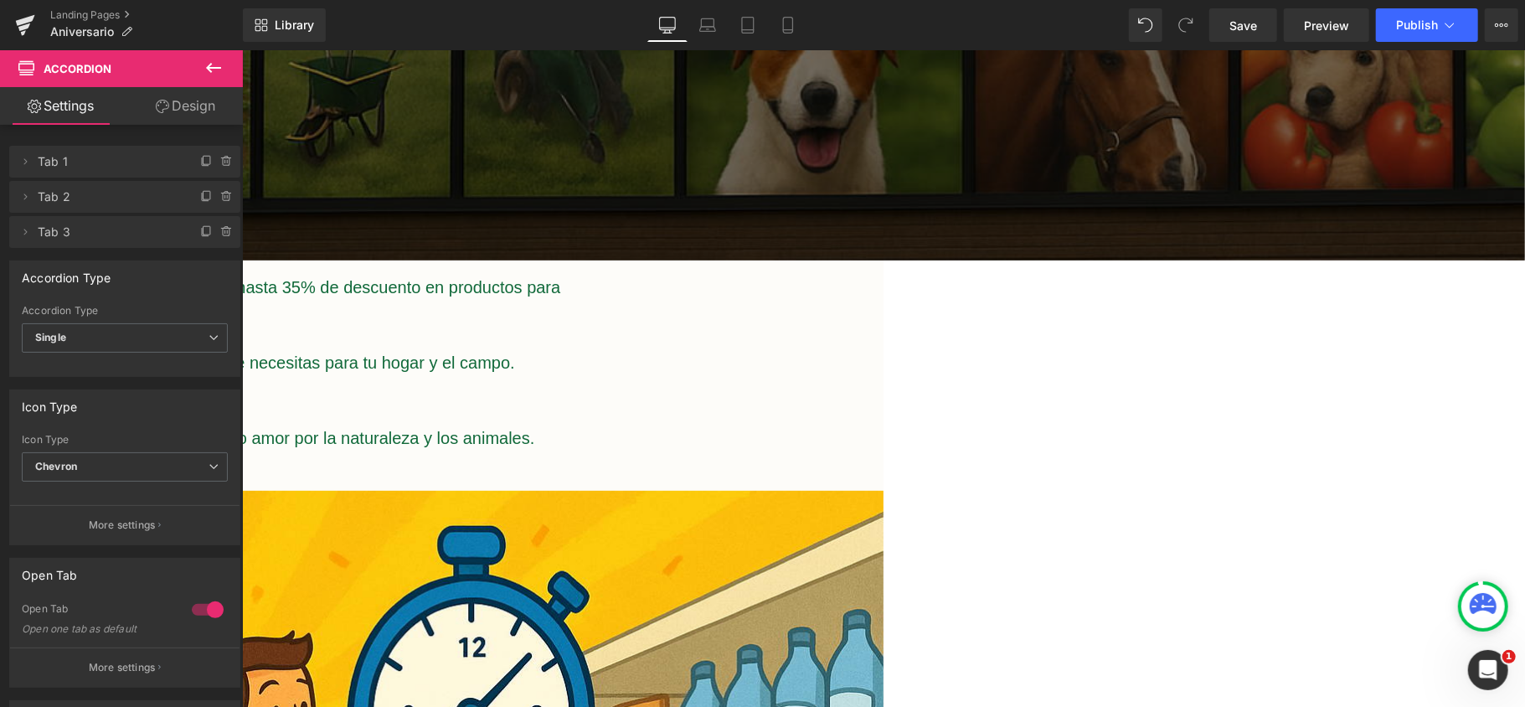
click at [570, 224] on h2 "ANIVERSARIO TIERRAGRO 2025: los mejores beneficios para ti y tus mascotas." at bounding box center [102, 179] width 1005 height 87
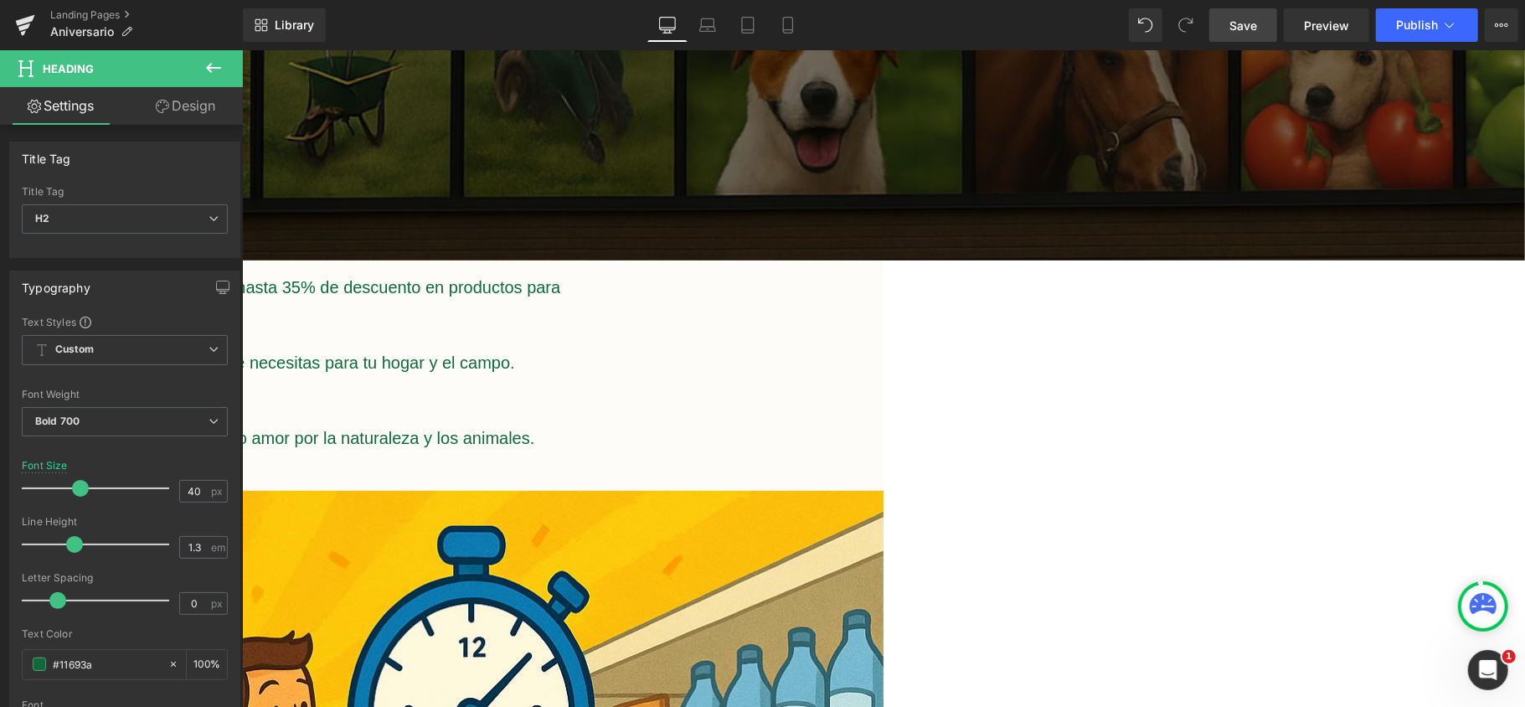
click at [1254, 17] on span "Save" at bounding box center [1243, 26] width 28 height 18
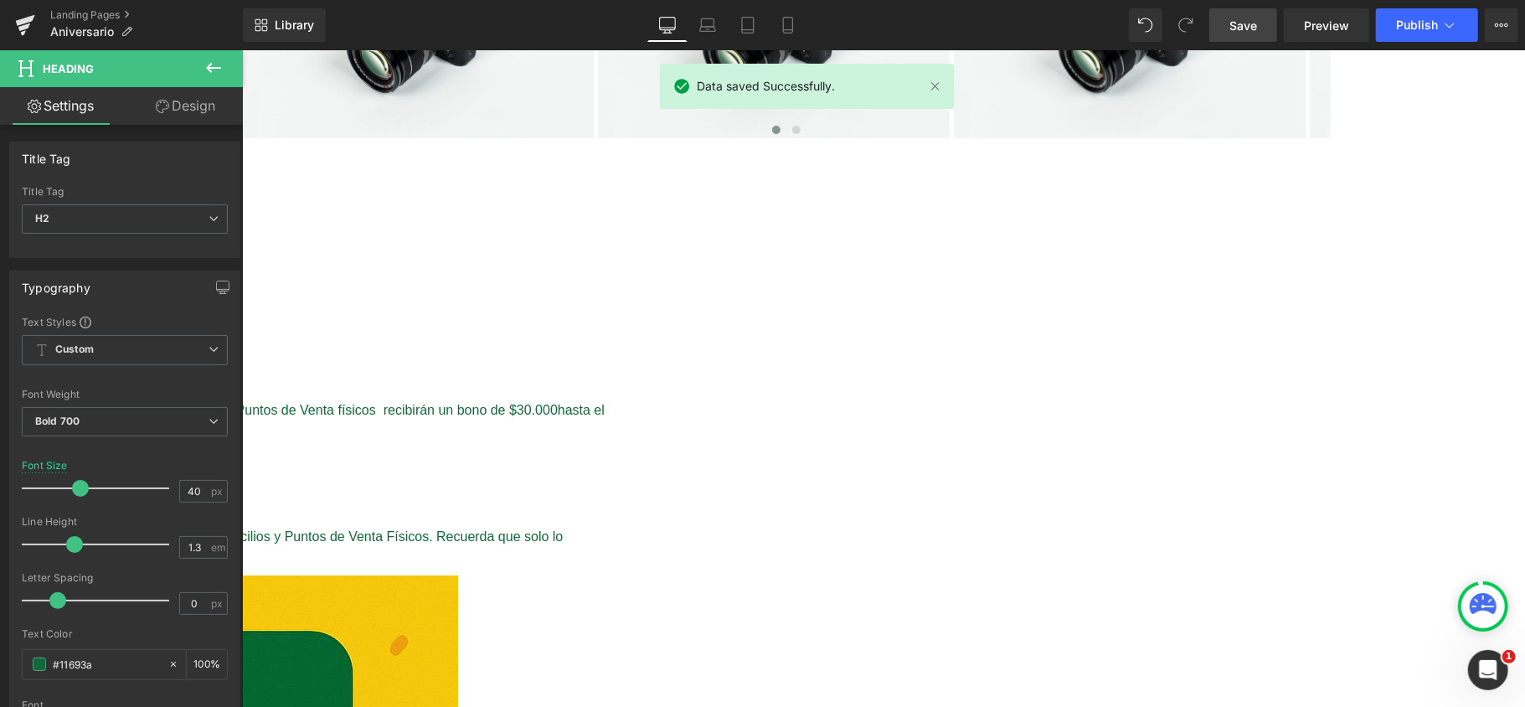
scroll to position [4130, 0]
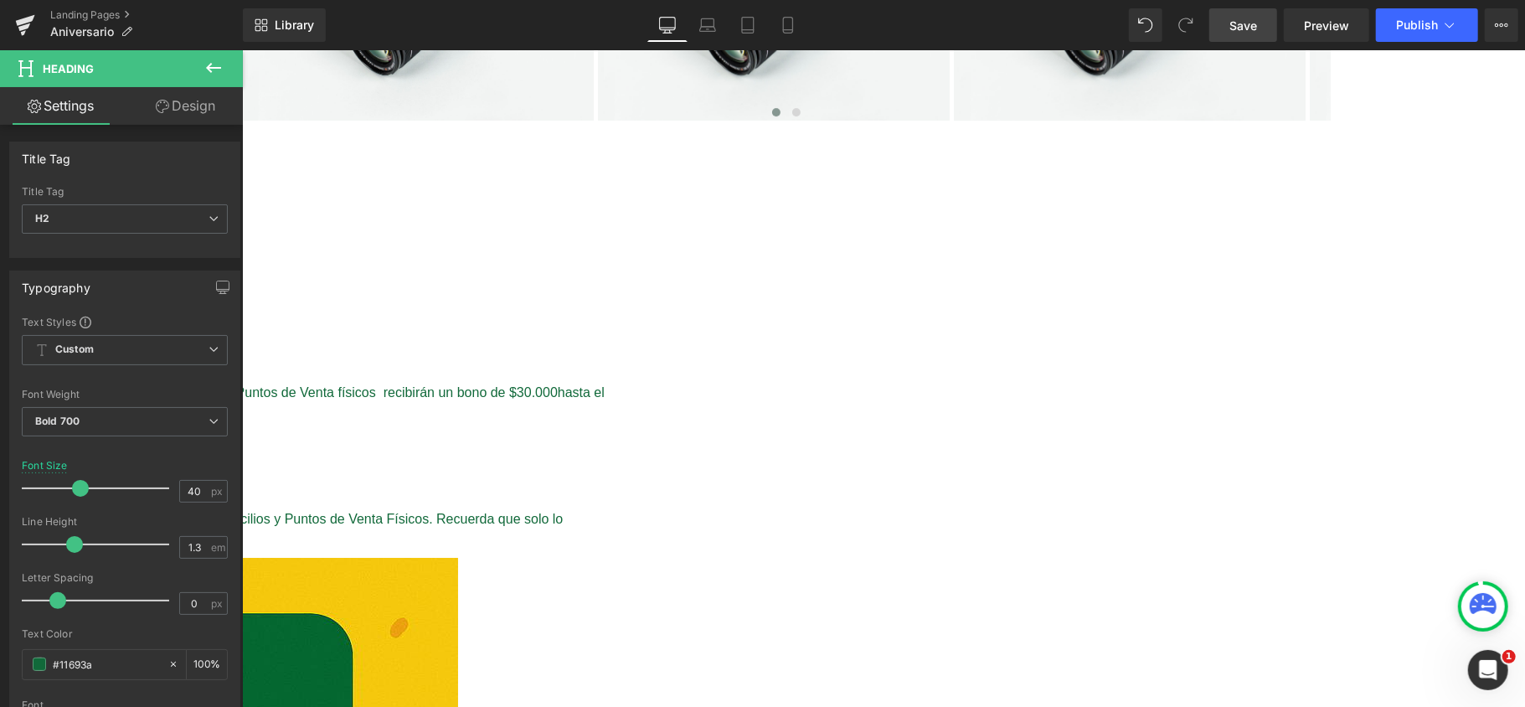
click at [223, 61] on icon at bounding box center [213, 68] width 20 height 20
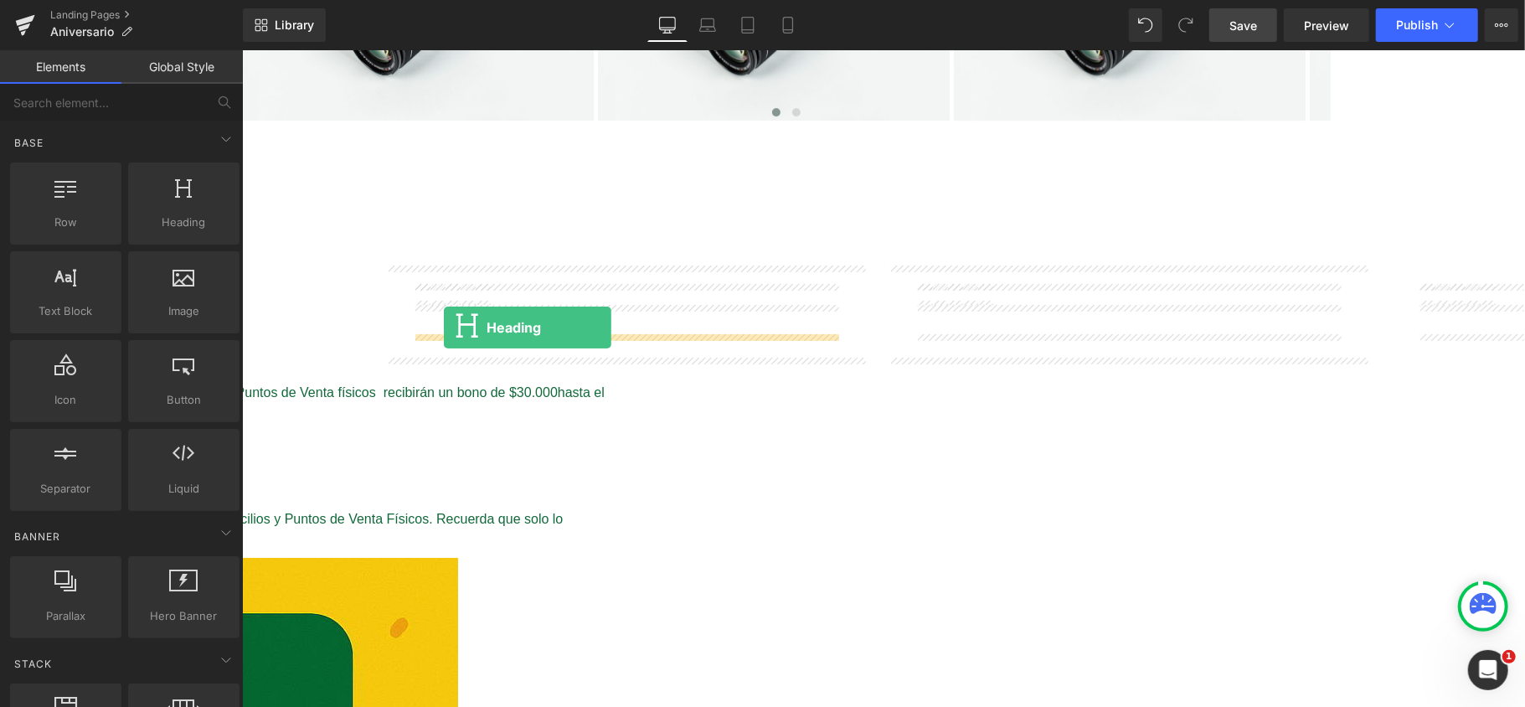
drag, startPoint x: 429, startPoint y: 261, endPoint x: 443, endPoint y: 326, distance: 65.8
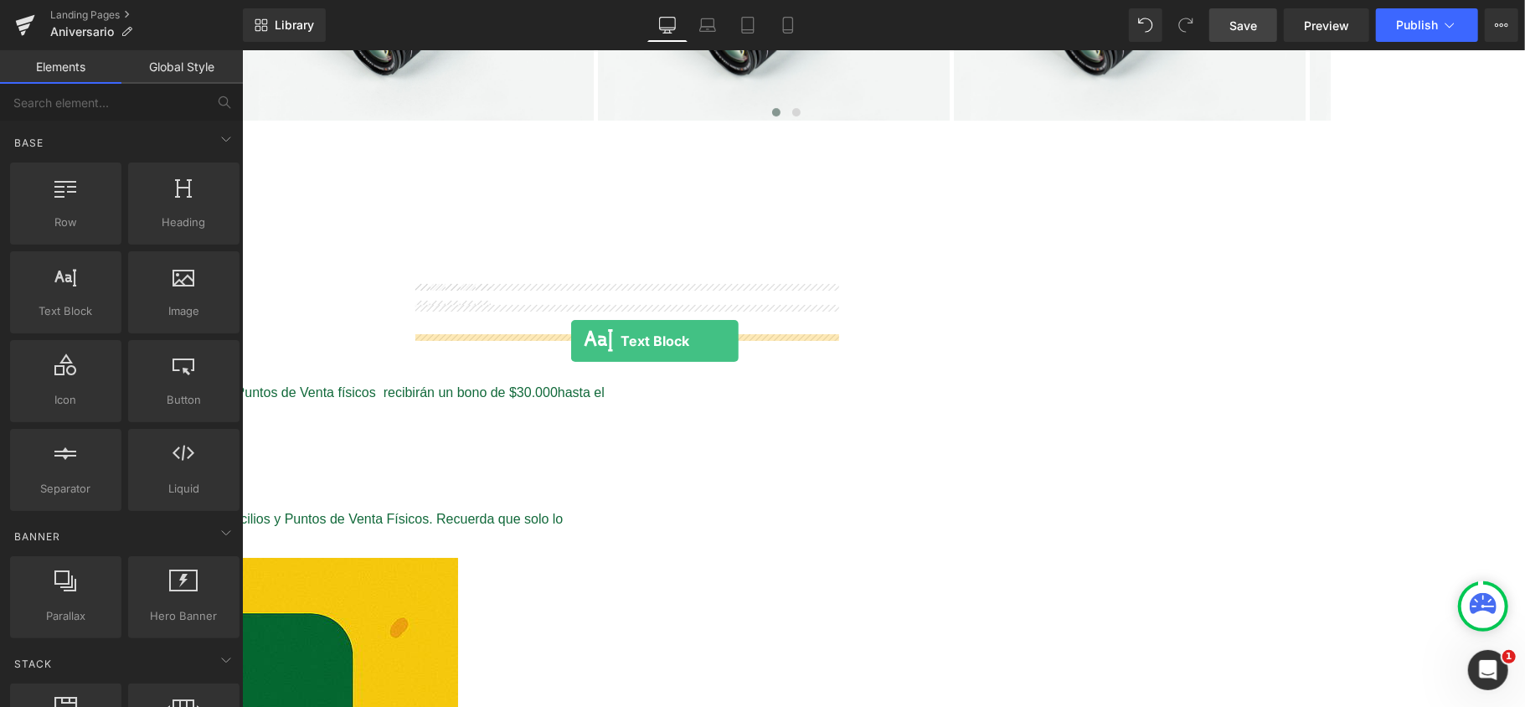
drag, startPoint x: 417, startPoint y: 338, endPoint x: 570, endPoint y: 339, distance: 153.2
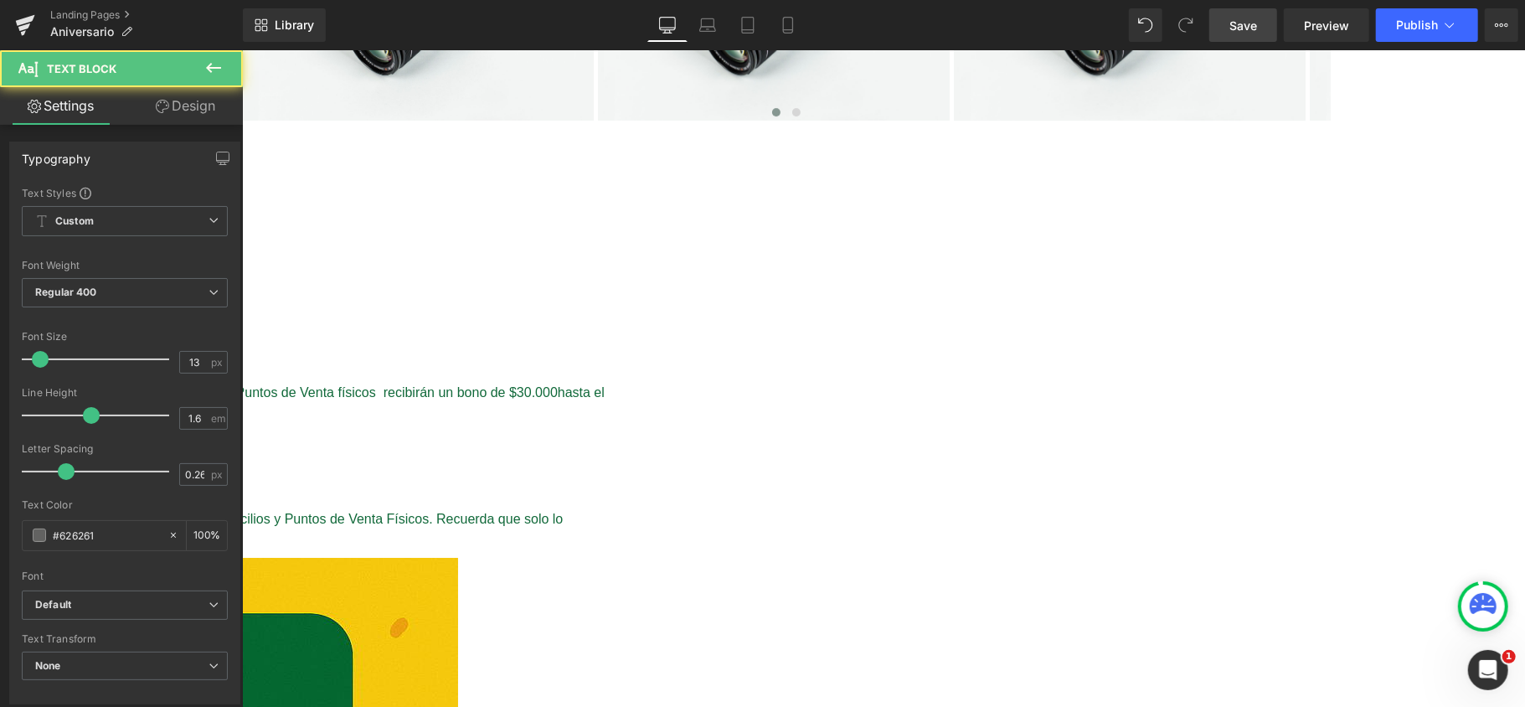
drag, startPoint x: 456, startPoint y: 348, endPoint x: 396, endPoint y: 341, distance: 60.7
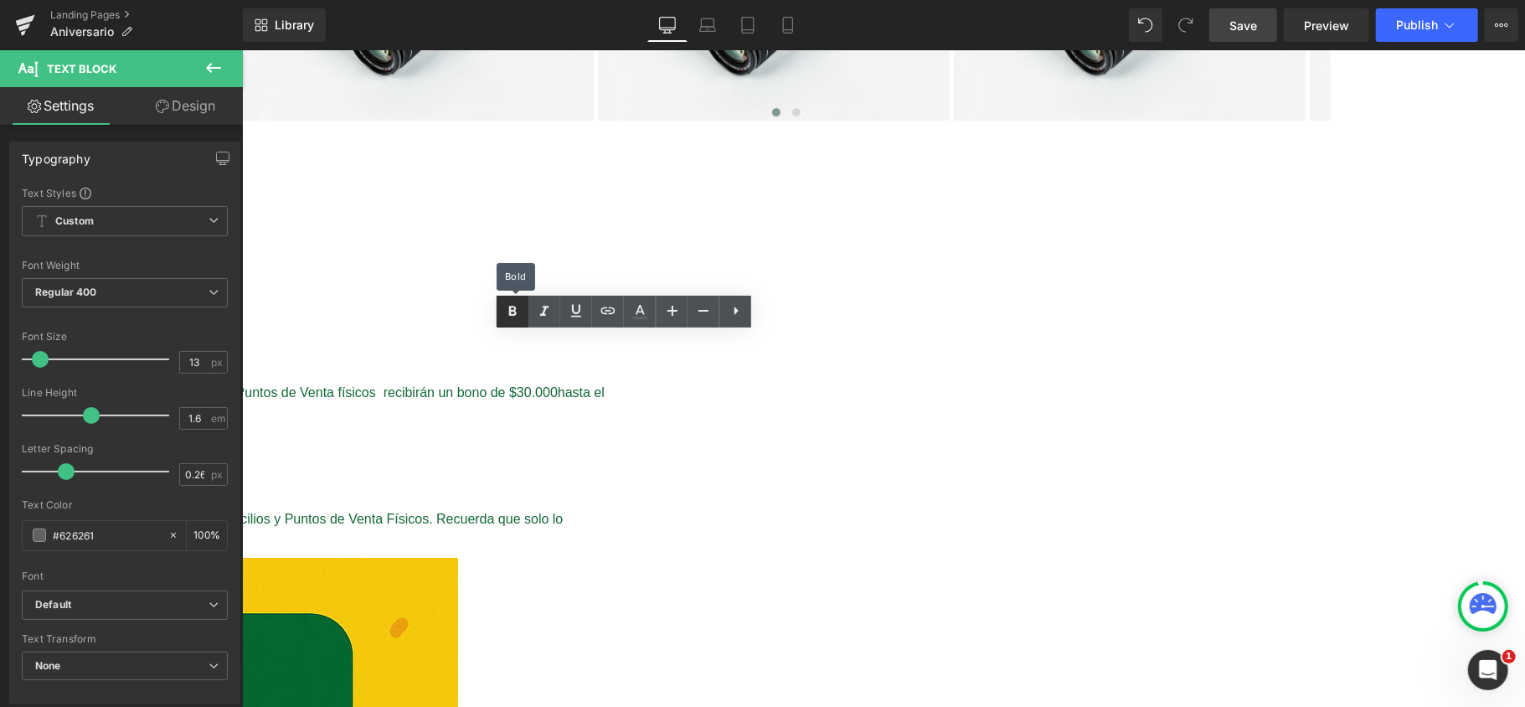
click at [513, 313] on icon at bounding box center [512, 311] width 20 height 20
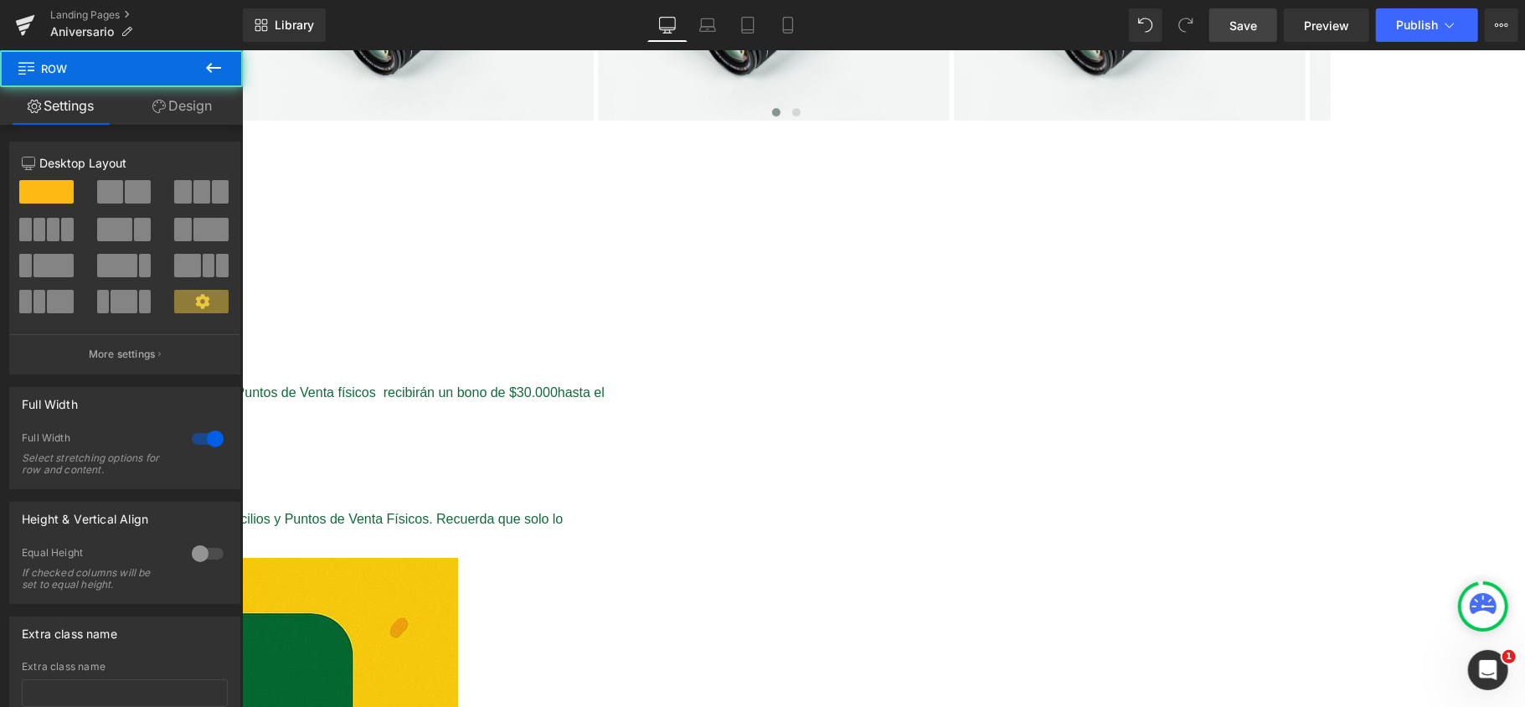
click at [218, 77] on icon at bounding box center [213, 68] width 20 height 20
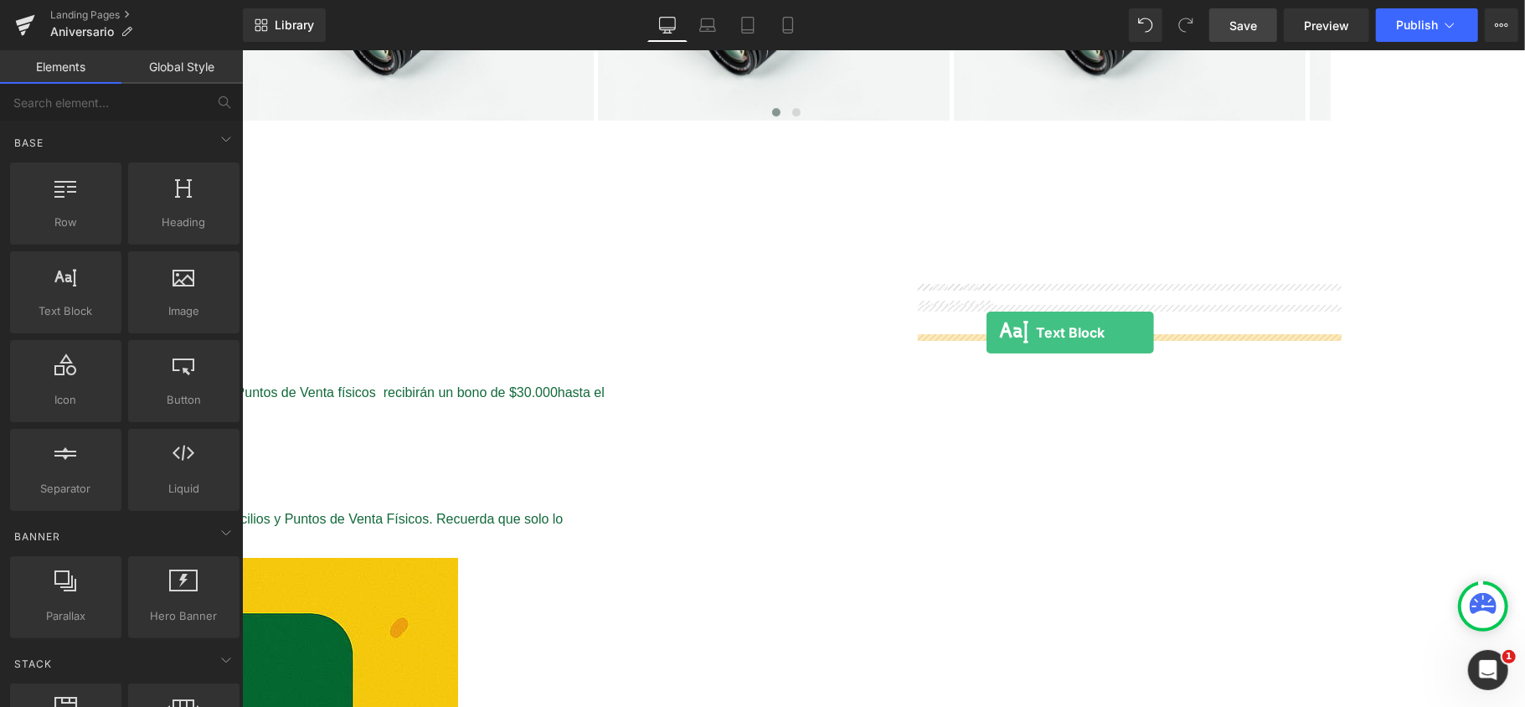
drag, startPoint x: 316, startPoint y: 352, endPoint x: 985, endPoint y: 332, distance: 670.1
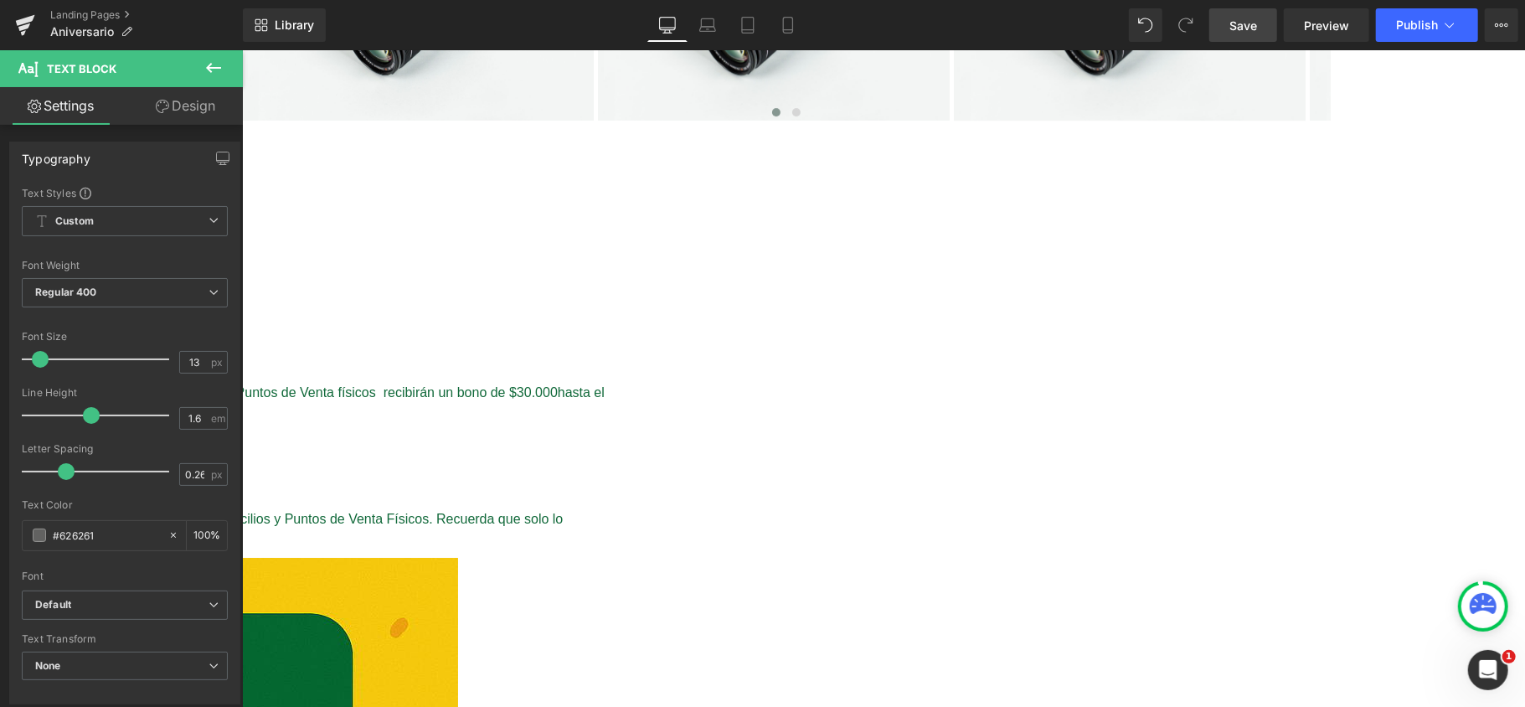
drag, startPoint x: 974, startPoint y: 342, endPoint x: 914, endPoint y: 347, distance: 60.5
click at [1015, 316] on icon at bounding box center [1015, 311] width 20 height 20
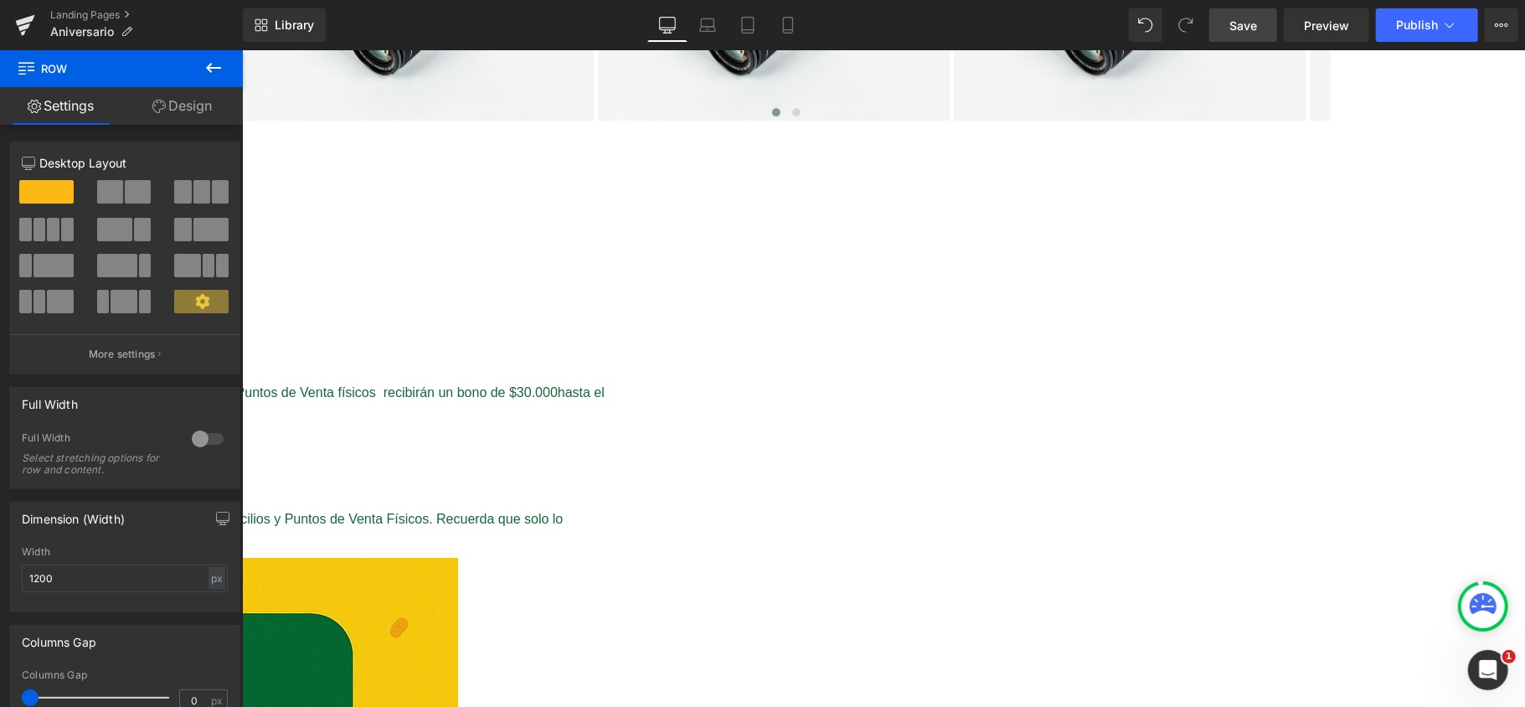
click at [228, 59] on button at bounding box center [213, 68] width 59 height 37
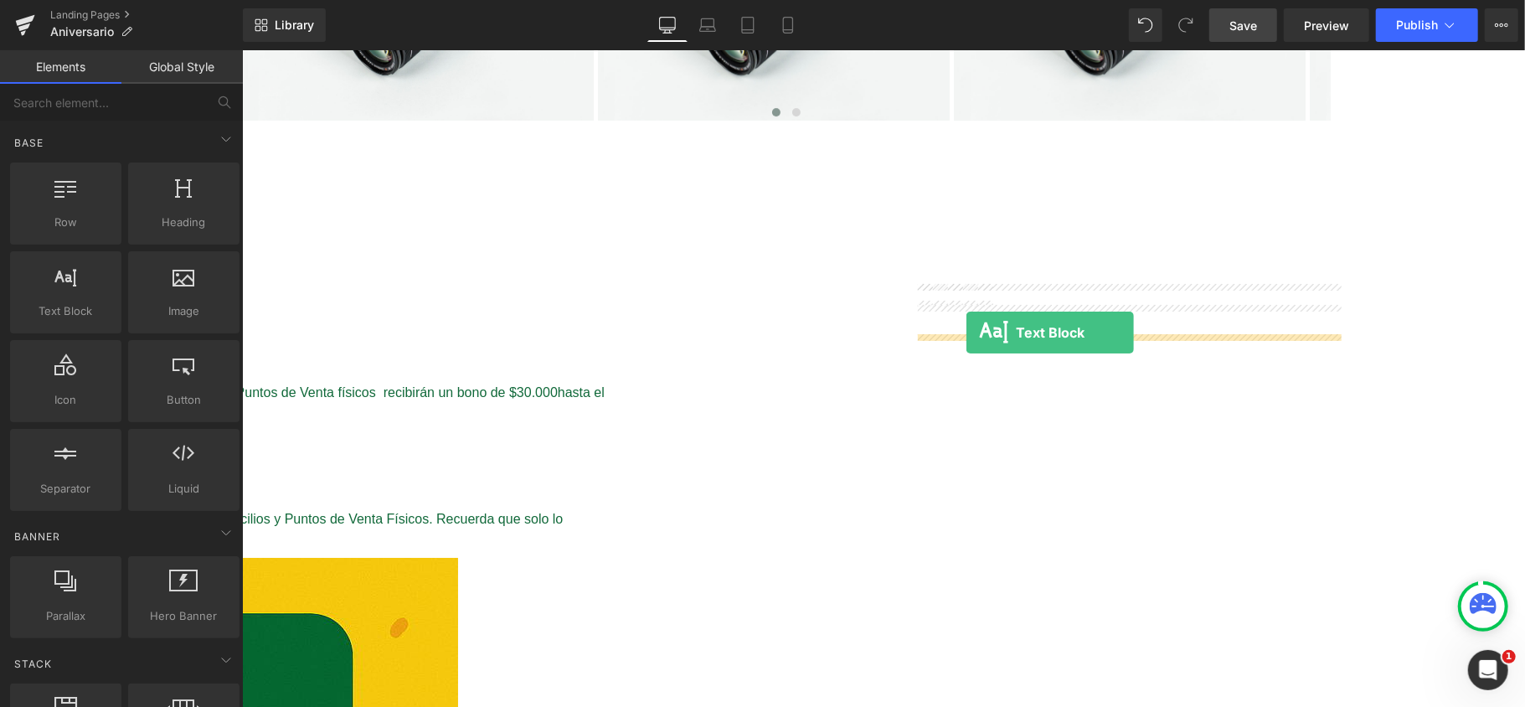
drag, startPoint x: 306, startPoint y: 347, endPoint x: 965, endPoint y: 332, distance: 659.9
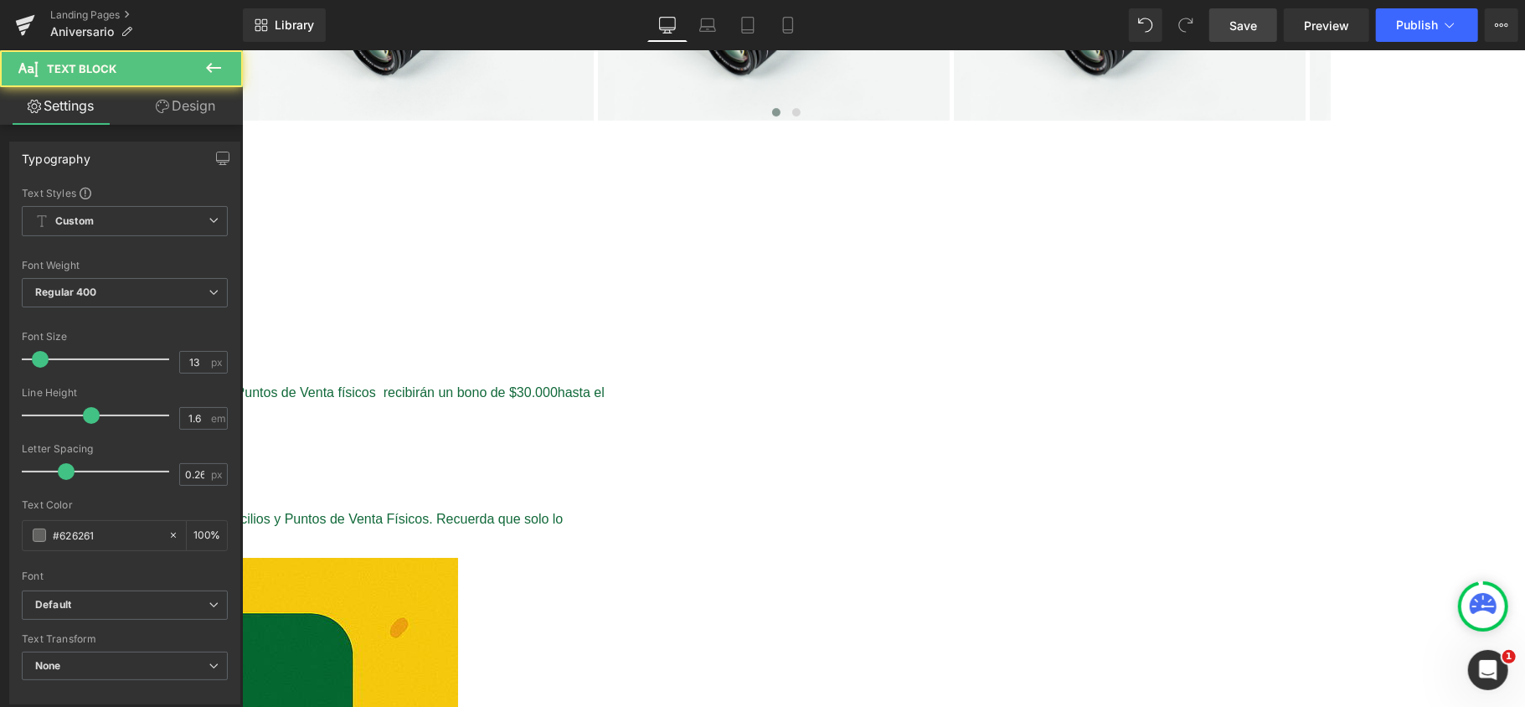
drag, startPoint x: 979, startPoint y: 351, endPoint x: 894, endPoint y: 345, distance: 84.8
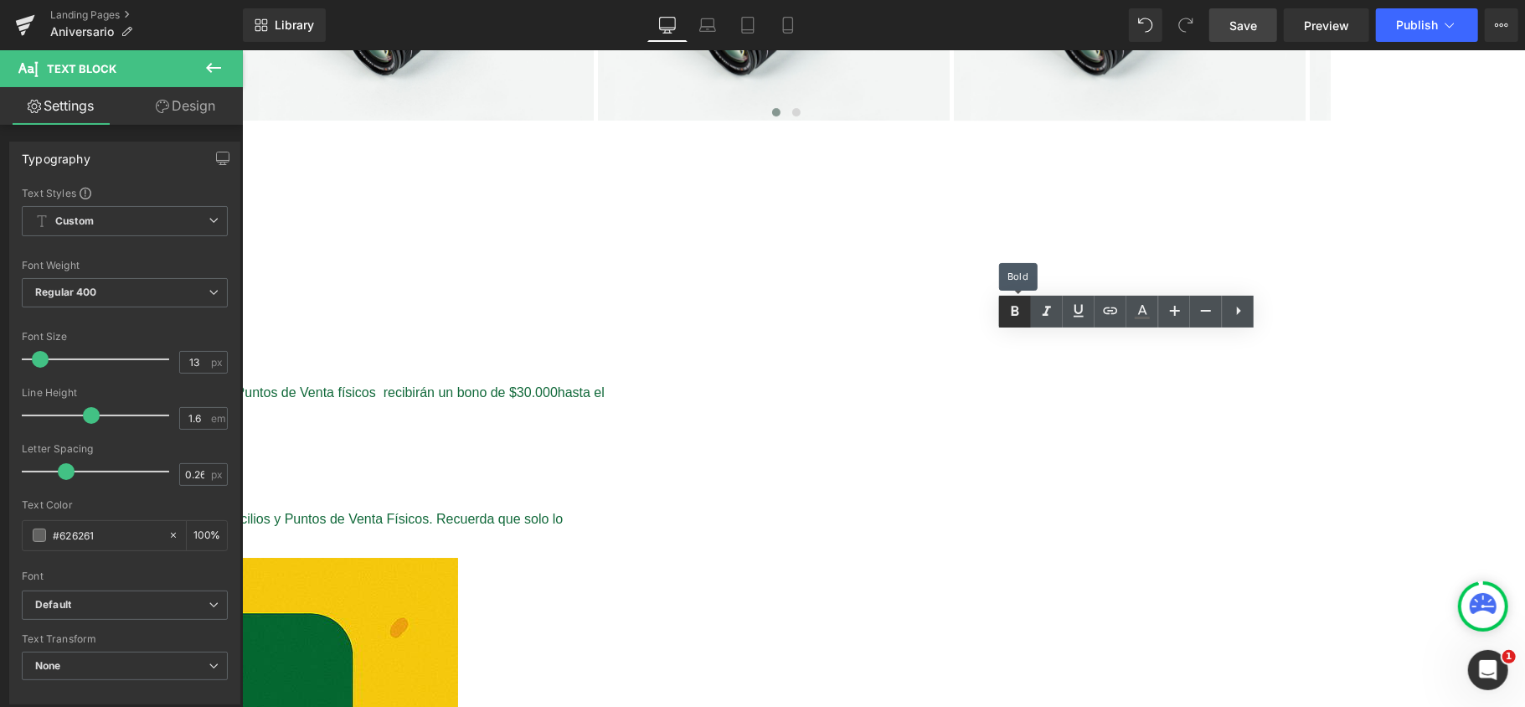
click at [1015, 303] on icon at bounding box center [1015, 311] width 20 height 20
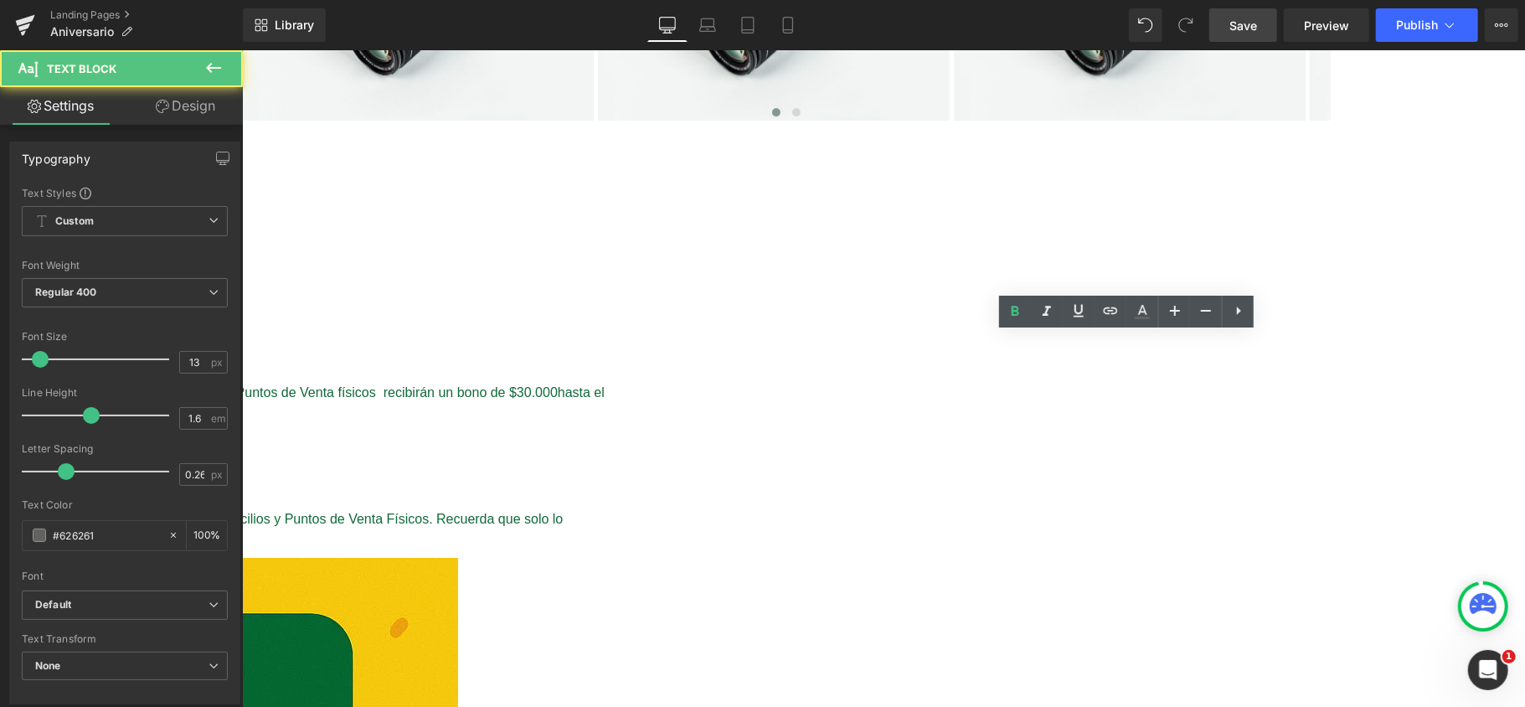
drag, startPoint x: 983, startPoint y: 342, endPoint x: 879, endPoint y: 349, distance: 104.1
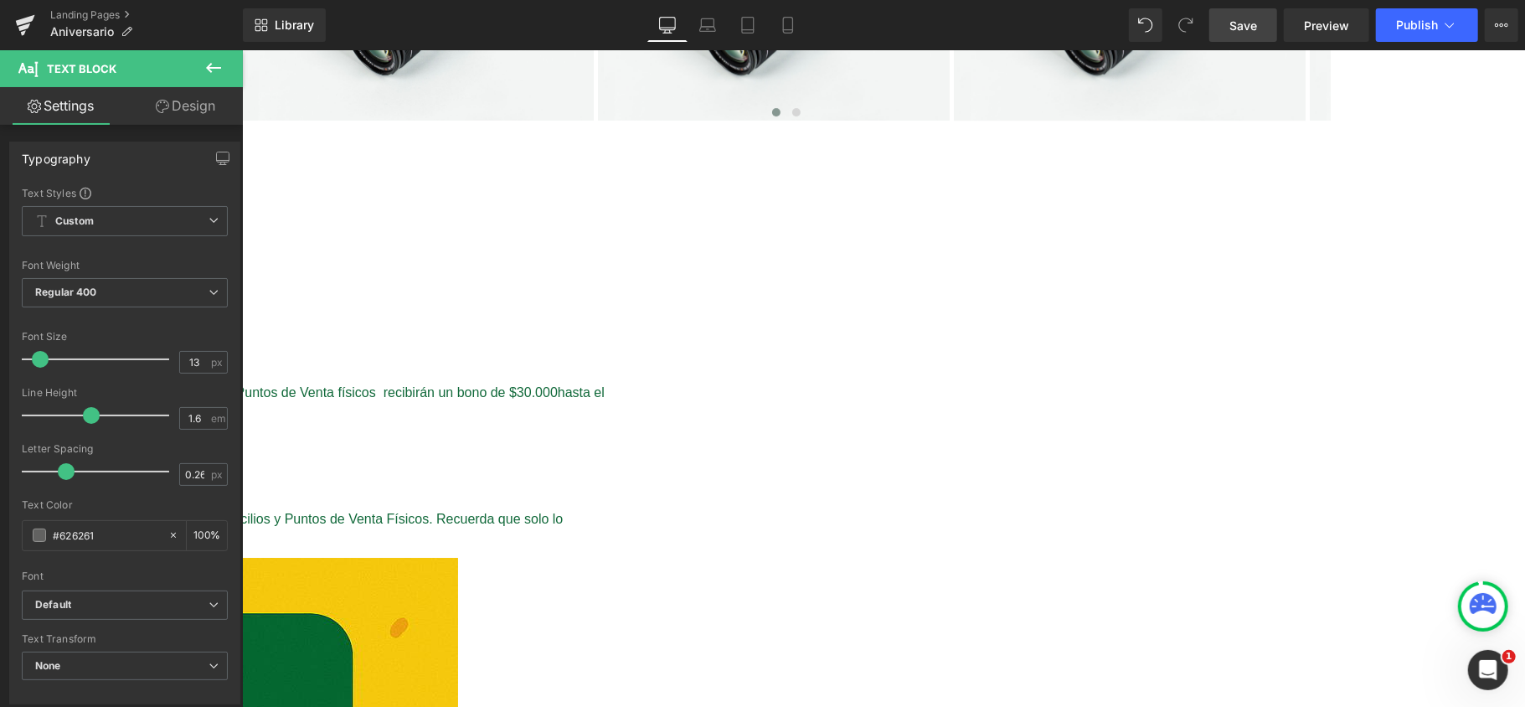
click at [222, 74] on icon at bounding box center [213, 68] width 20 height 20
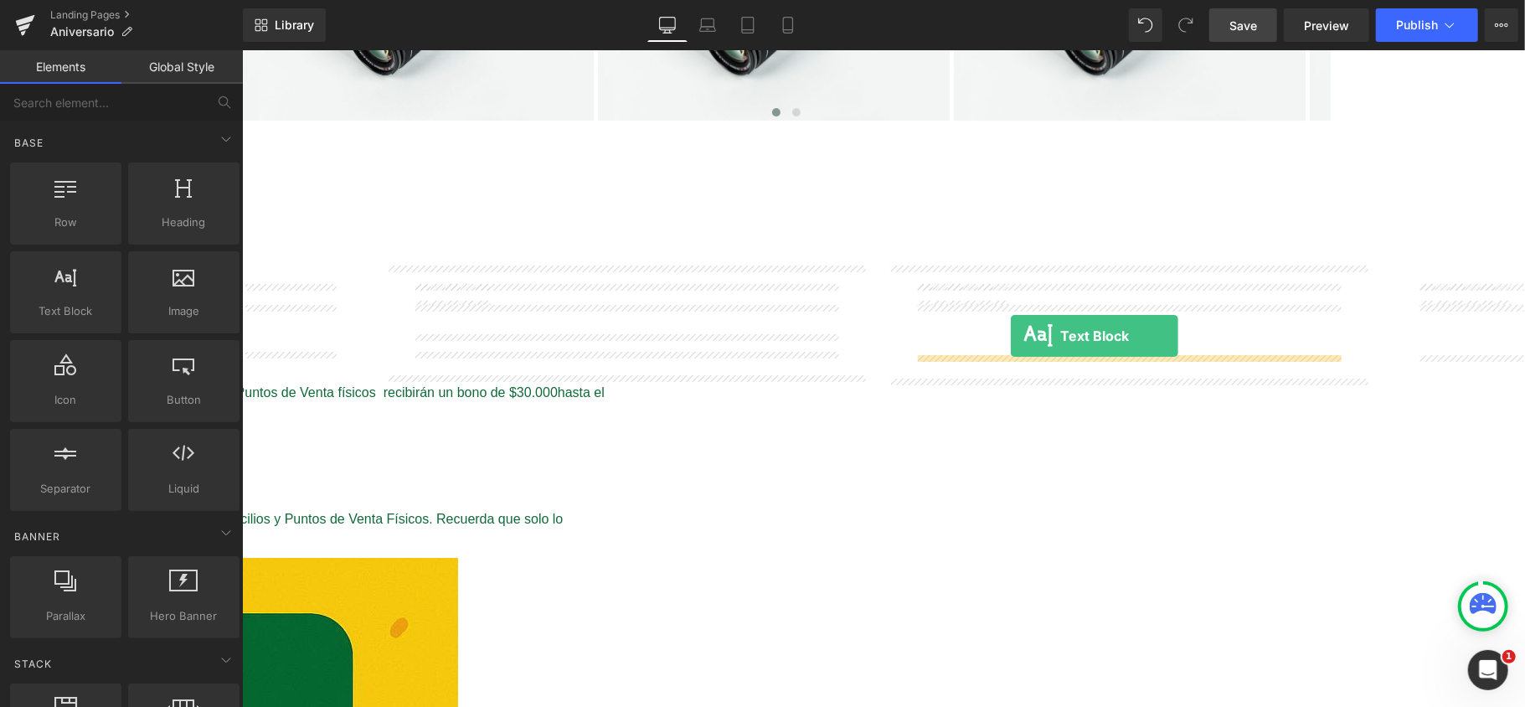
drag, startPoint x: 327, startPoint y: 325, endPoint x: 1010, endPoint y: 335, distance: 683.2
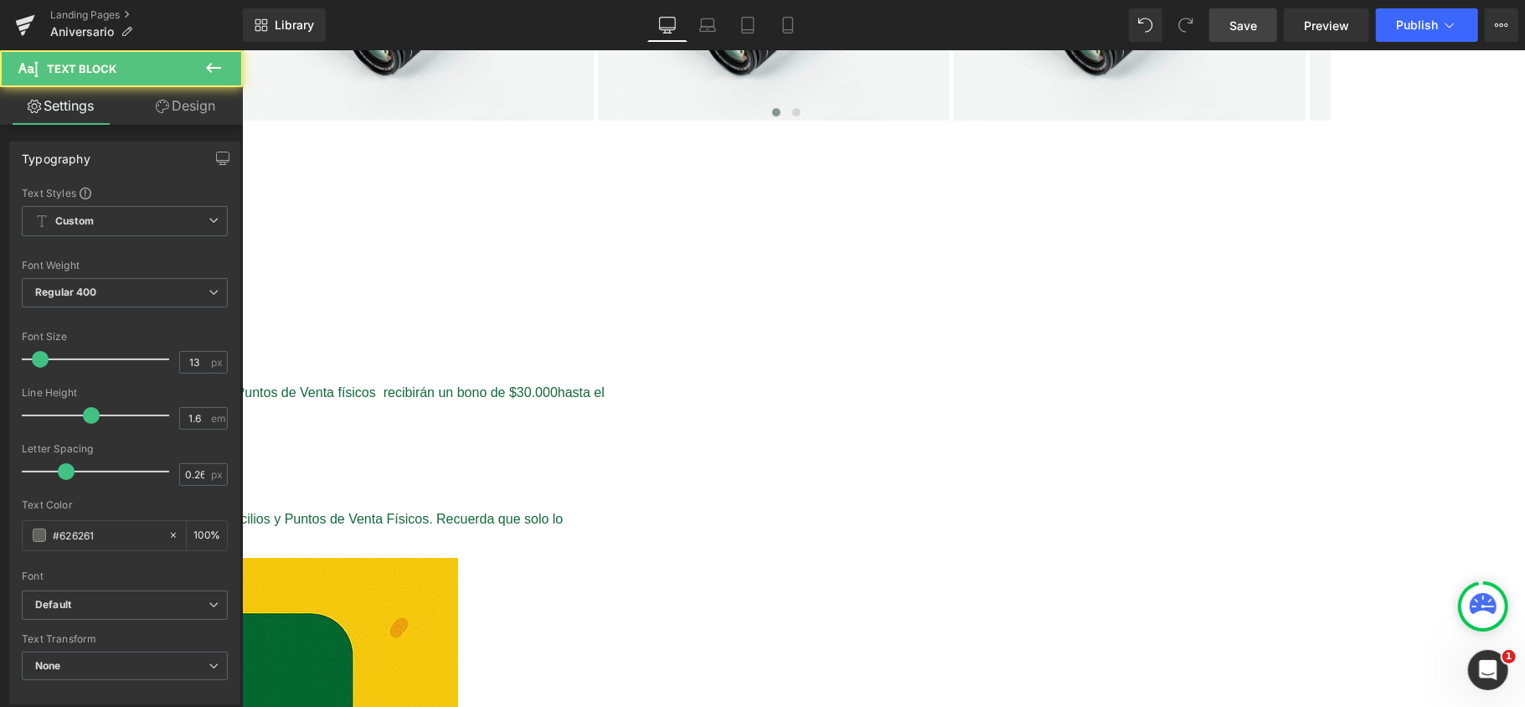
drag, startPoint x: 971, startPoint y: 362, endPoint x: 905, endPoint y: 364, distance: 66.2
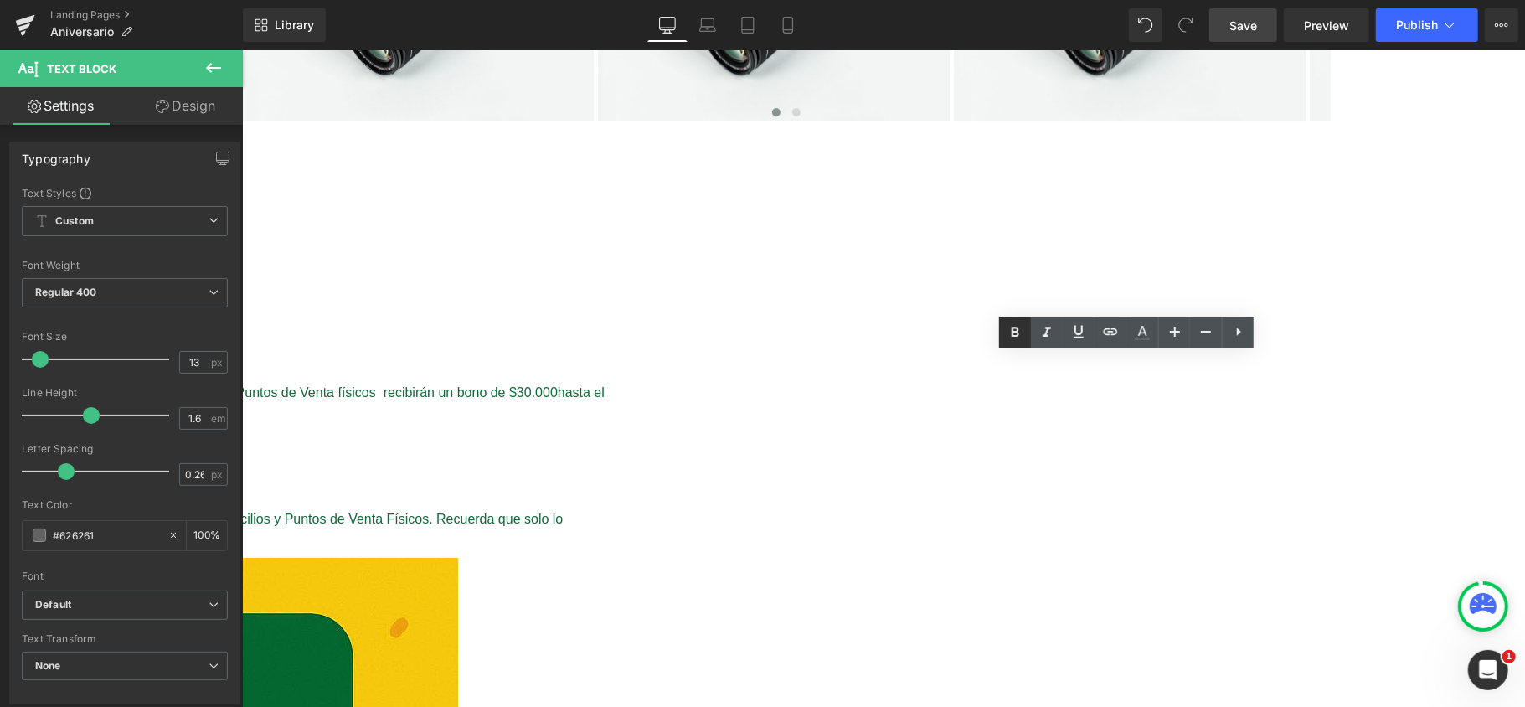
click at [1011, 339] on icon at bounding box center [1015, 332] width 20 height 20
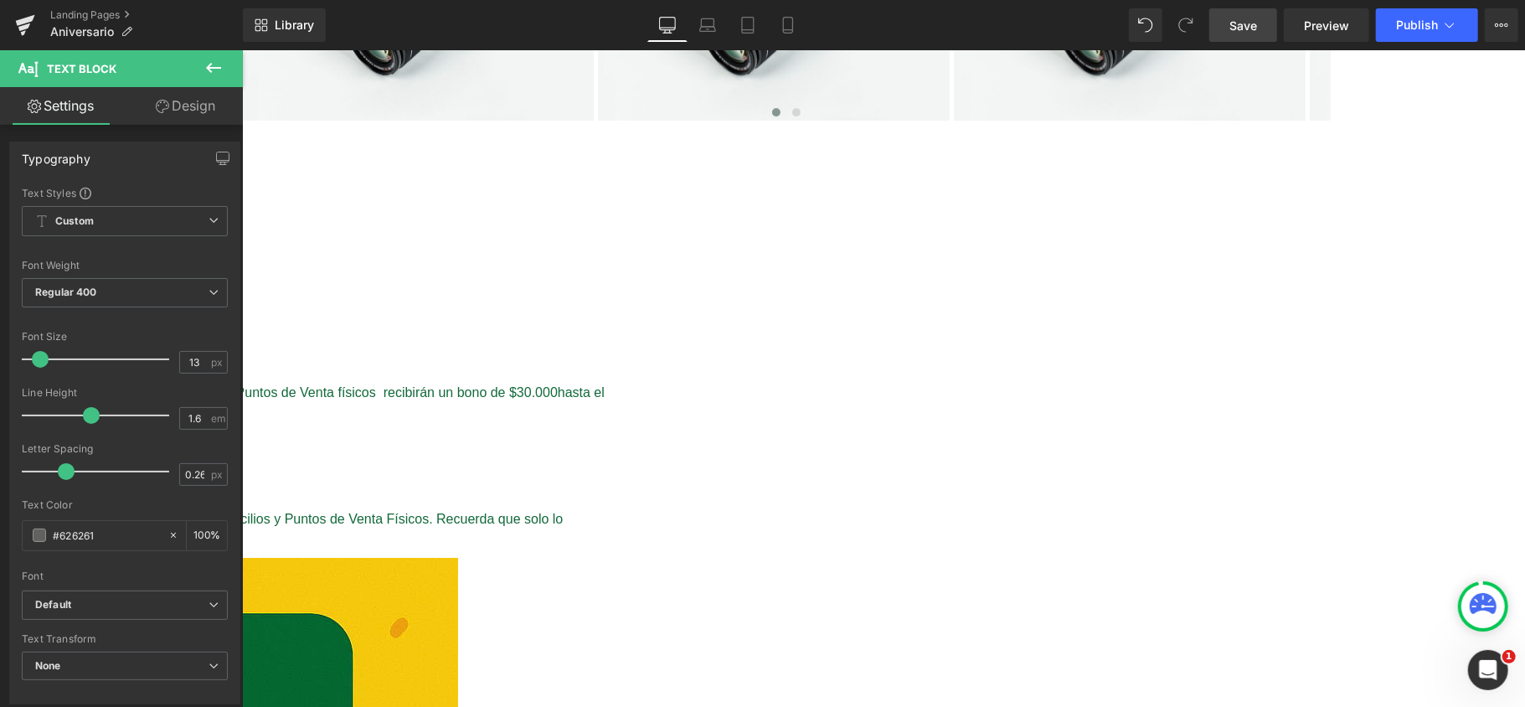
click at [205, 71] on icon at bounding box center [213, 68] width 20 height 20
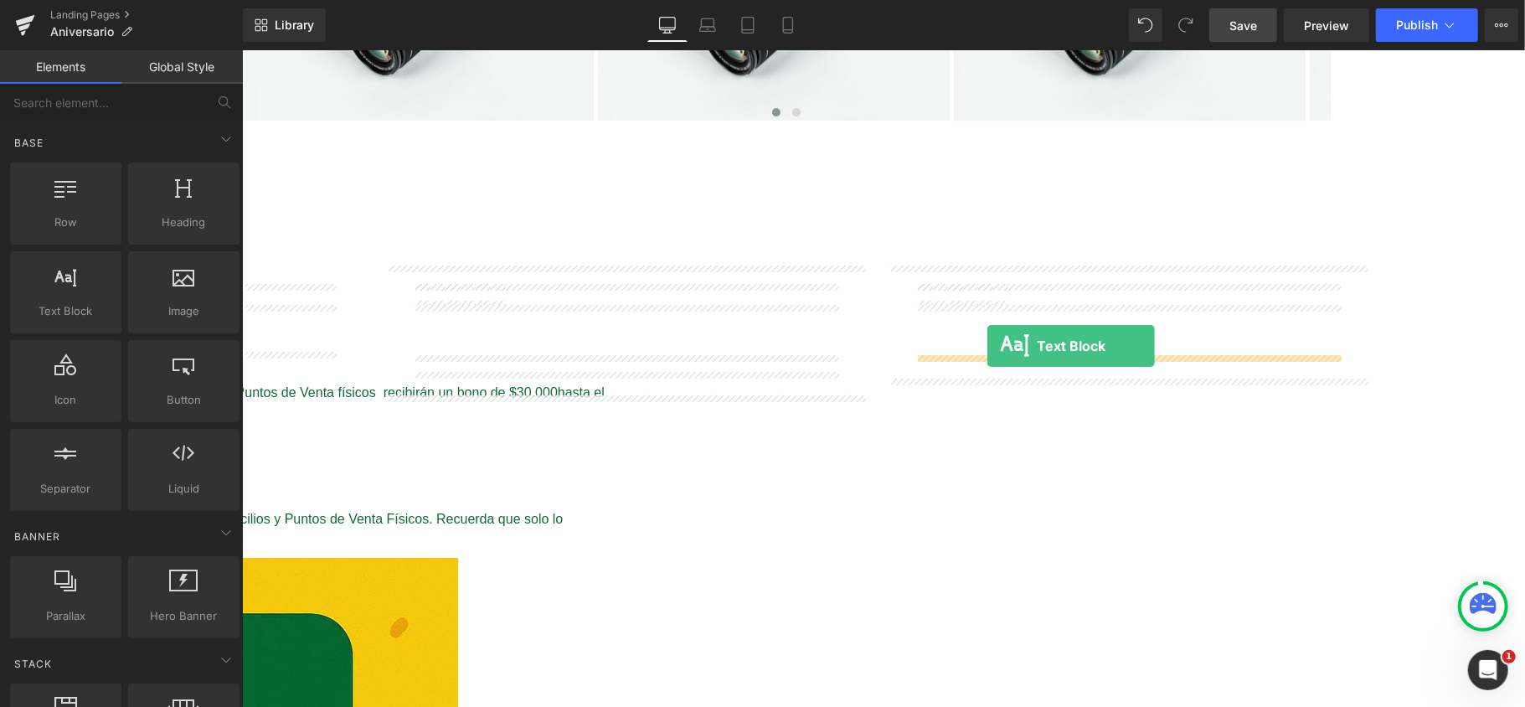
drag, startPoint x: 469, startPoint y: 332, endPoint x: 986, endPoint y: 344, distance: 517.5
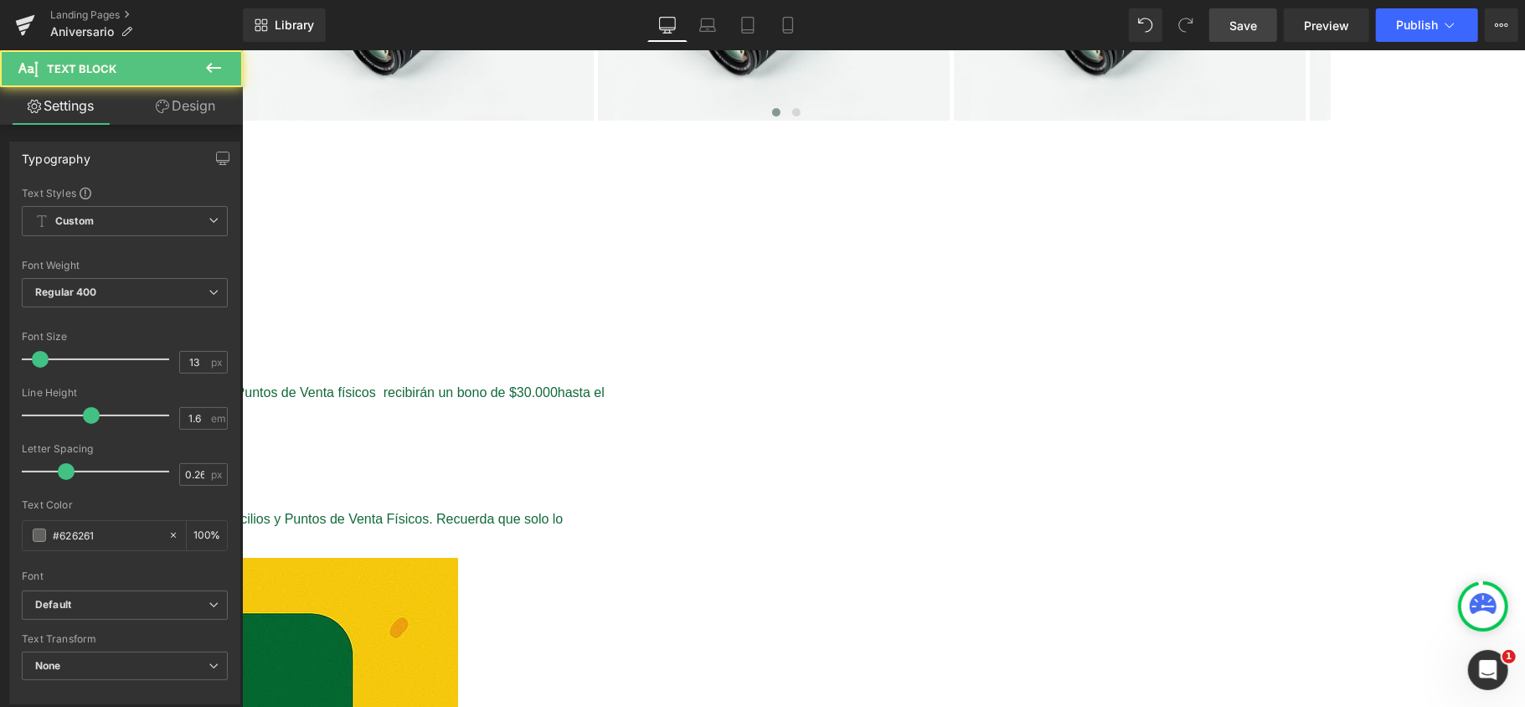
drag, startPoint x: 935, startPoint y: 363, endPoint x: 886, endPoint y: 357, distance: 49.6
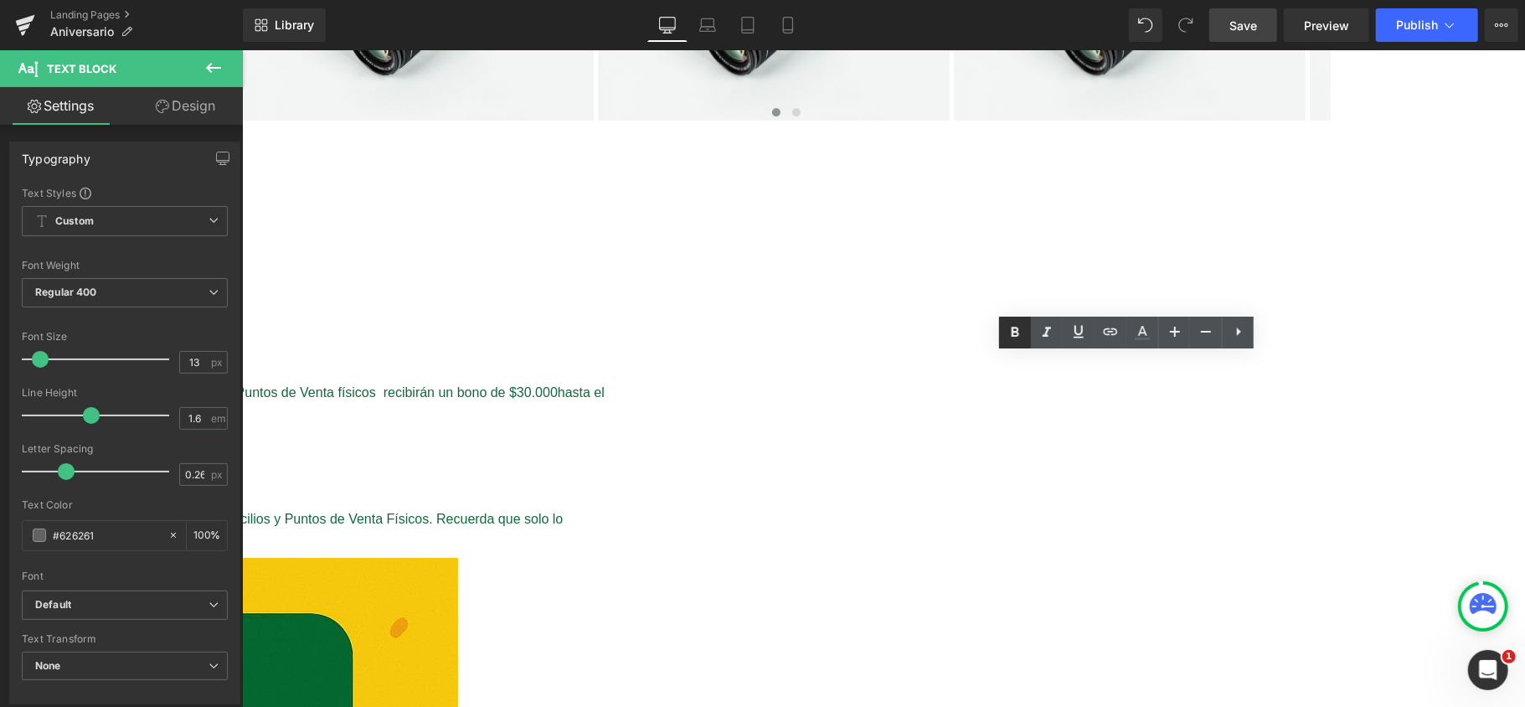
drag, startPoint x: 754, startPoint y: 273, endPoint x: 1015, endPoint y: 328, distance: 266.2
click at [1015, 328] on icon at bounding box center [1015, 332] width 8 height 10
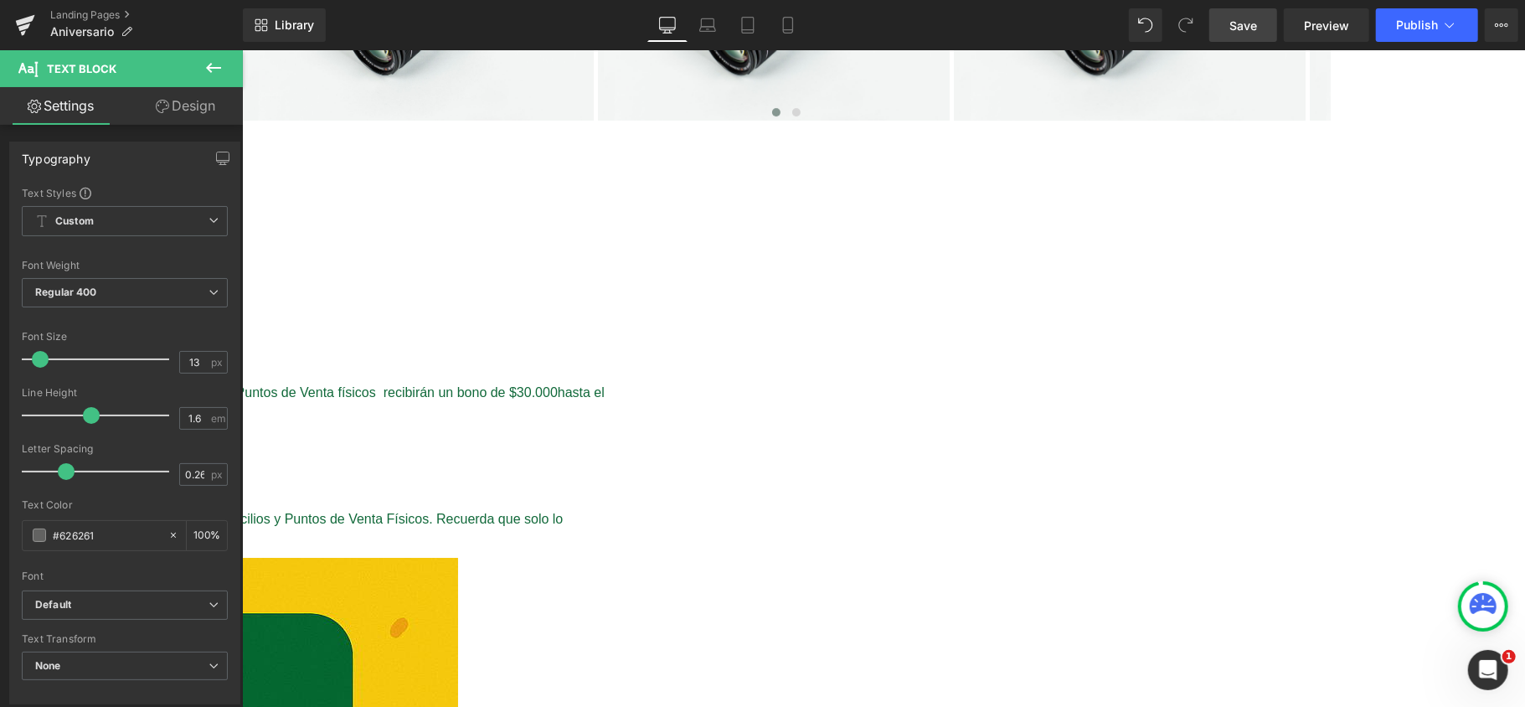
drag, startPoint x: 969, startPoint y: 336, endPoint x: 978, endPoint y: 346, distance: 13.1
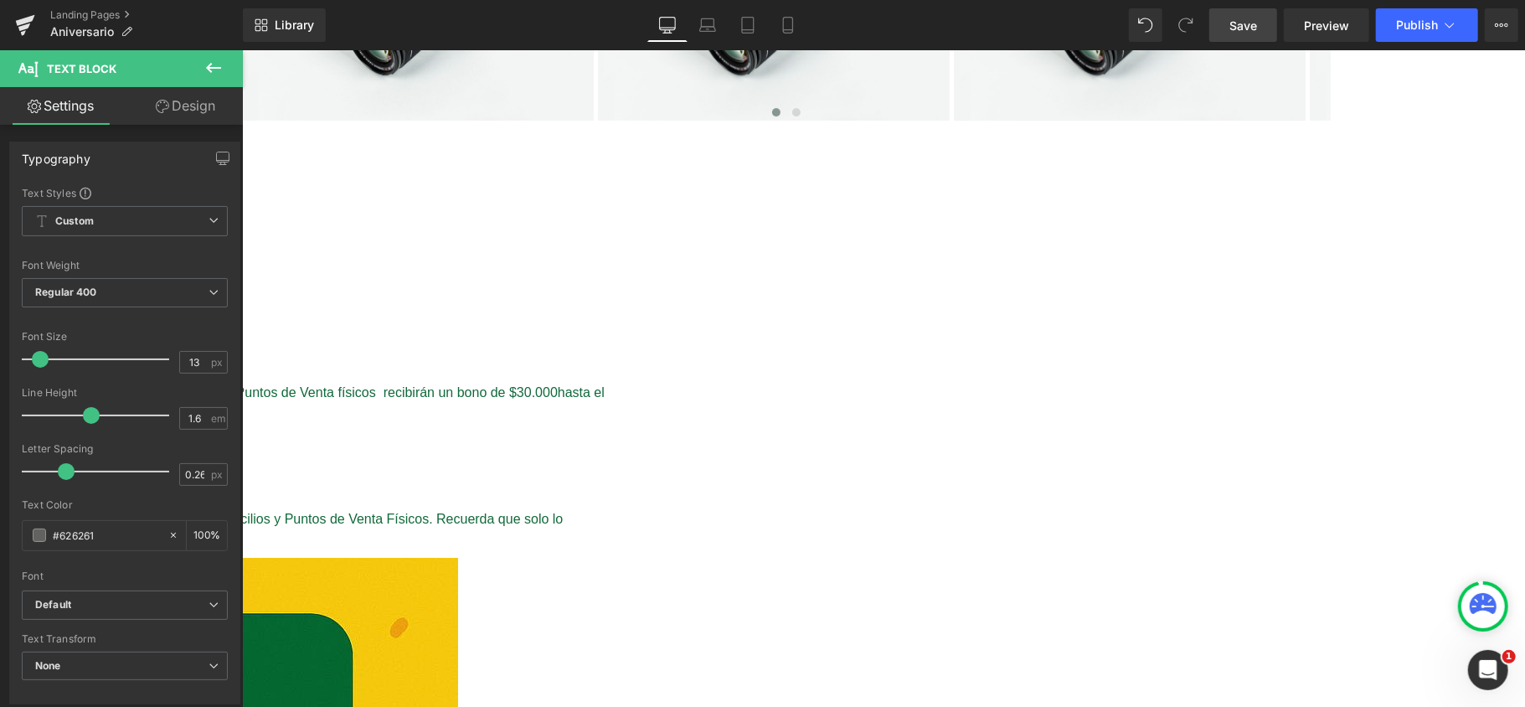
drag, startPoint x: 1132, startPoint y: 435, endPoint x: 1117, endPoint y: 433, distance: 15.3
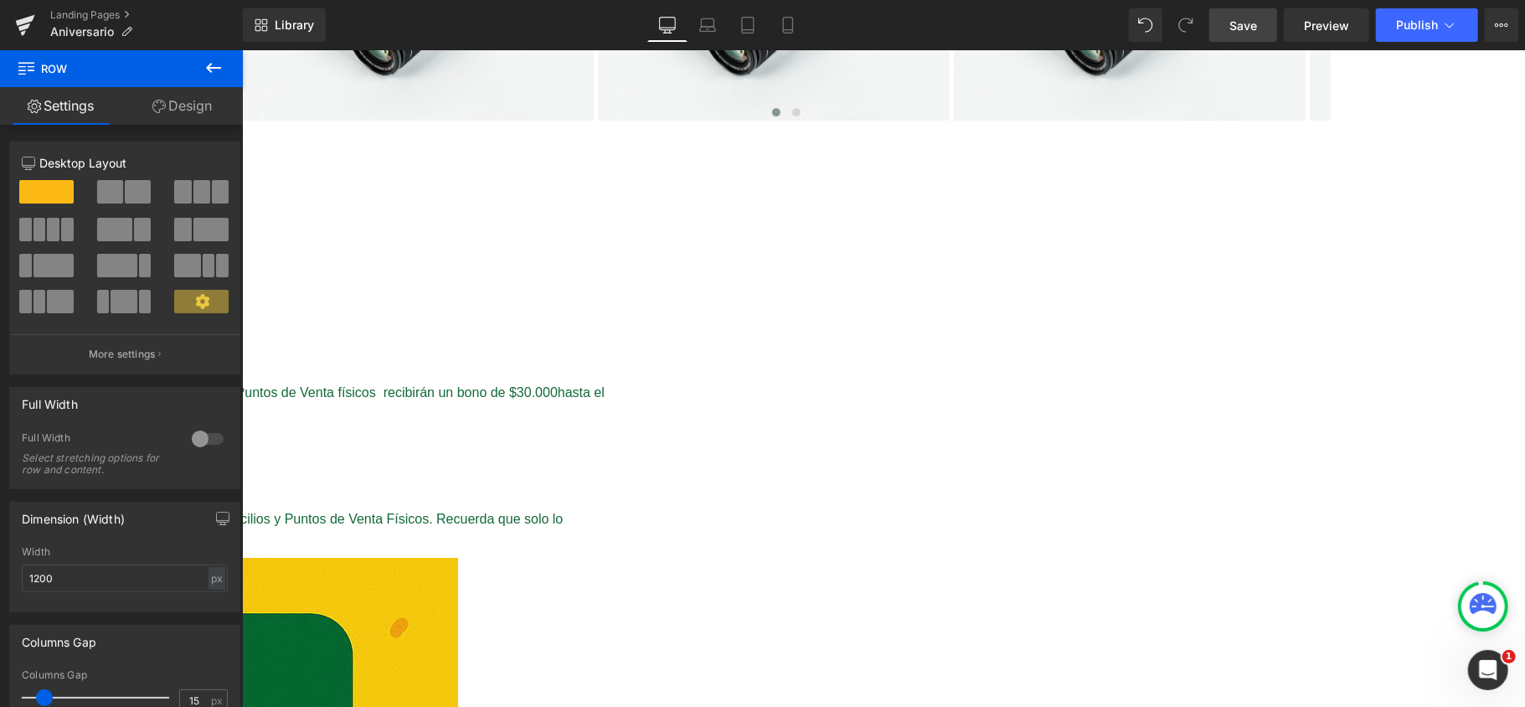
click at [1224, 17] on link "Save" at bounding box center [1243, 24] width 68 height 33
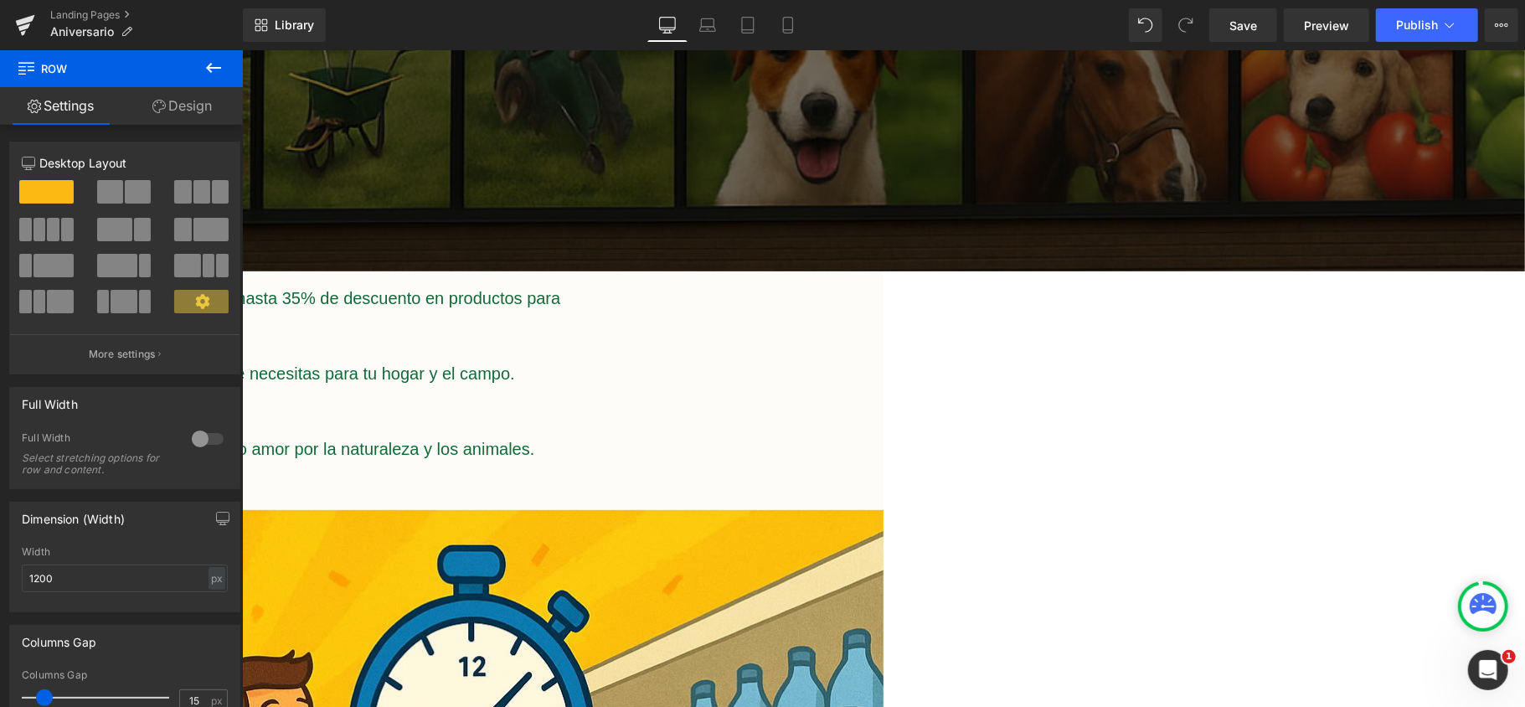
scroll to position [446, 0]
